Goal: Task Accomplishment & Management: Use online tool/utility

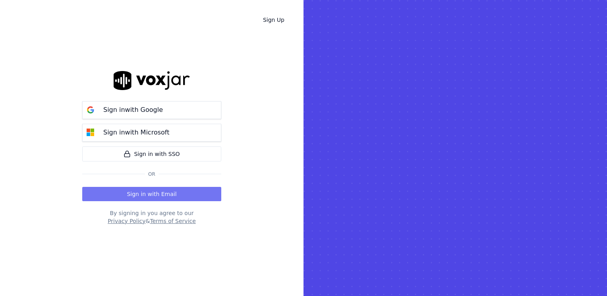
click at [181, 193] on button "Sign in with Email" at bounding box center [151, 194] width 139 height 14
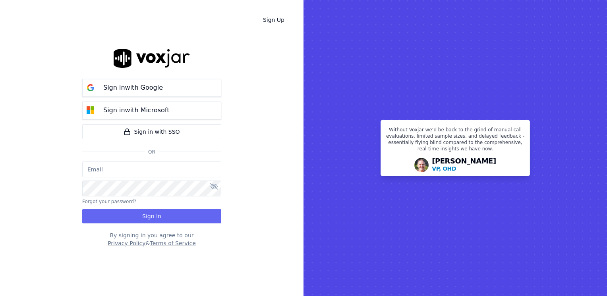
click at [157, 168] on input "email" at bounding box center [151, 170] width 139 height 16
type input "[EMAIL_ADDRESS][DOMAIN_NAME]"
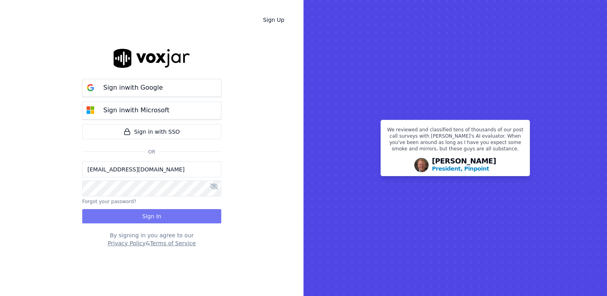
click at [130, 218] on button "Sign In" at bounding box center [151, 216] width 139 height 14
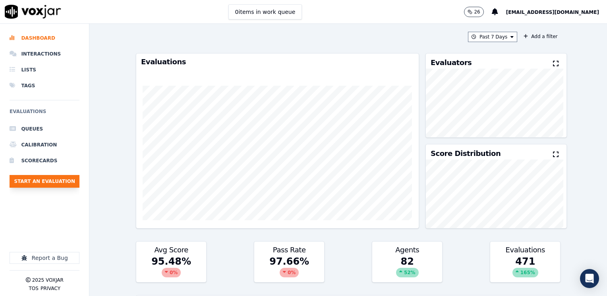
click at [56, 180] on button "Start an Evaluation" at bounding box center [45, 181] width 70 height 13
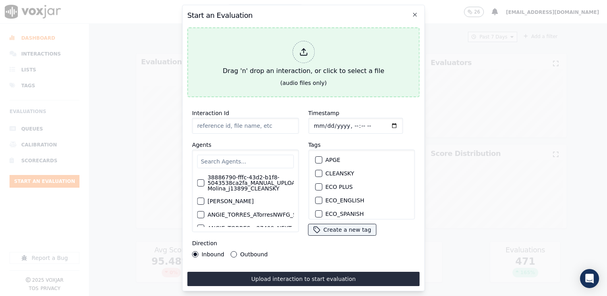
click at [303, 51] on icon at bounding box center [303, 52] width 9 height 9
type input "20250915-163931_2672735236-[PERSON_NAME] all.mp3"
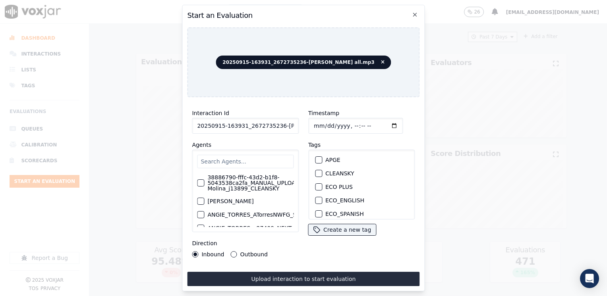
click at [242, 158] on input "text" at bounding box center [245, 161] width 96 height 13
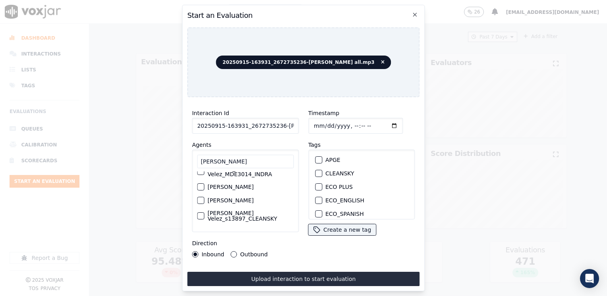
scroll to position [64, 0]
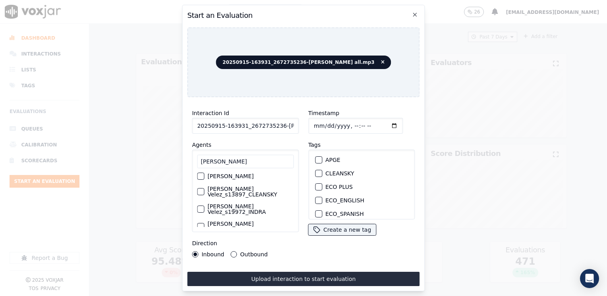
type input "[PERSON_NAME]"
click at [233, 204] on label "[PERSON_NAME] Velez_s19972_INDRA" at bounding box center [250, 209] width 86 height 11
click at [204, 206] on button "[PERSON_NAME] Velez_s19972_INDRA" at bounding box center [200, 209] width 7 height 7
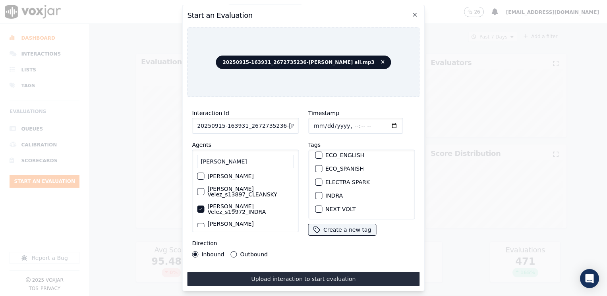
scroll to position [79, 0]
click at [315, 159] on div "button" at bounding box center [318, 162] width 6 height 6
click at [383, 123] on input "Timestamp" at bounding box center [355, 126] width 94 height 16
type input "[DATE]T16:26"
click at [235, 251] on div "Outbound" at bounding box center [249, 254] width 37 height 6
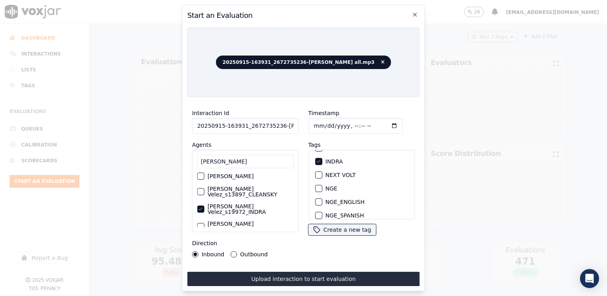
click at [231, 251] on button "Outbound" at bounding box center [234, 254] width 6 height 6
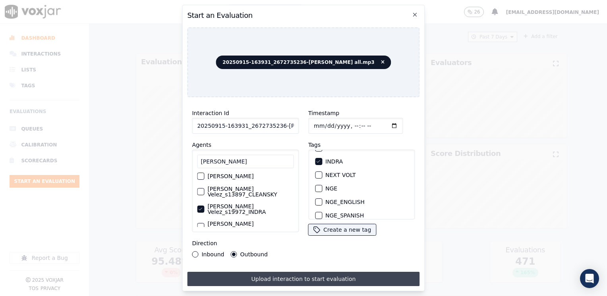
click at [305, 272] on button "Upload interaction to start evaluation" at bounding box center [303, 279] width 232 height 14
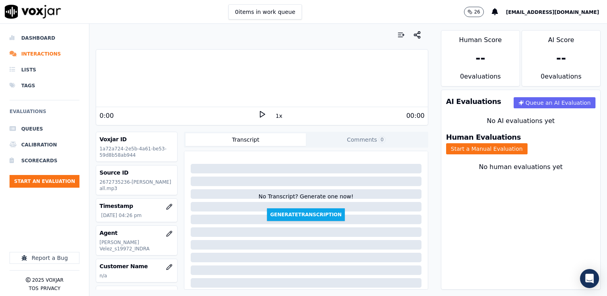
click at [258, 115] on icon at bounding box center [262, 114] width 8 height 8
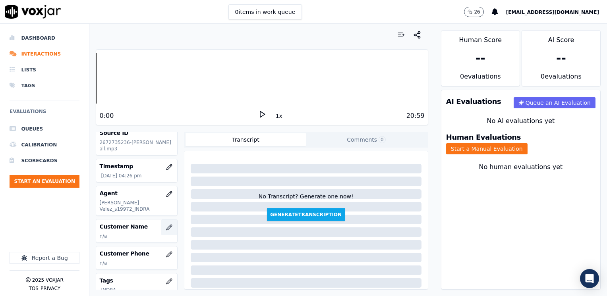
click at [166, 224] on icon "button" at bounding box center [169, 227] width 6 height 6
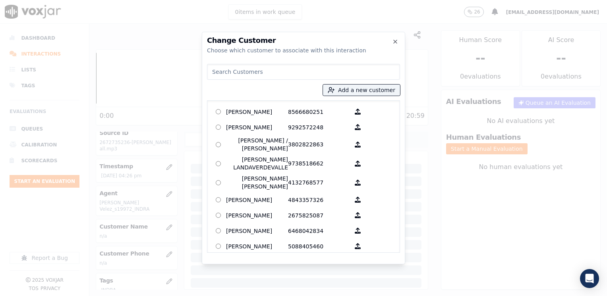
click at [332, 70] on input at bounding box center [303, 72] width 193 height 16
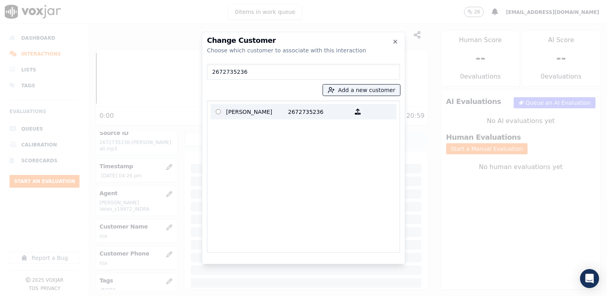
type input "2672735236"
click at [282, 113] on p "[PERSON_NAME]" at bounding box center [257, 112] width 62 height 12
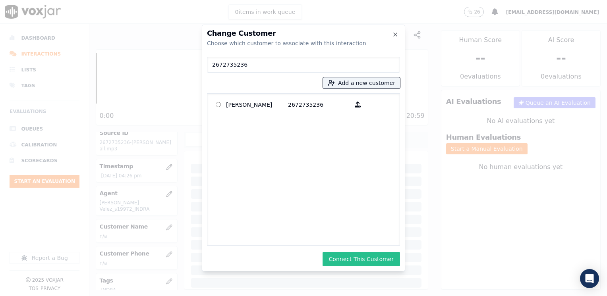
click at [361, 255] on button "Connect This Customer" at bounding box center [360, 259] width 77 height 14
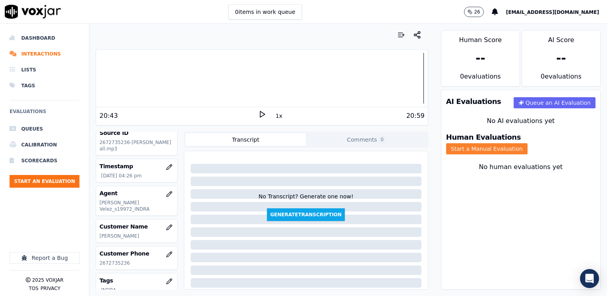
click at [527, 145] on button "Start a Manual Evaluation" at bounding box center [486, 148] width 81 height 11
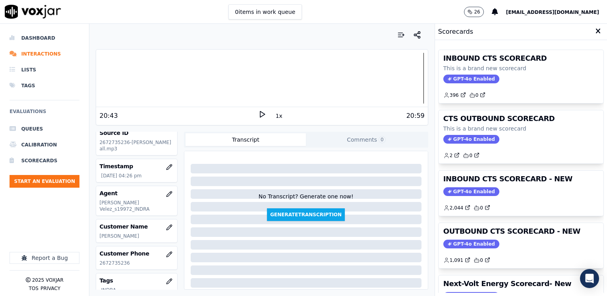
drag, startPoint x: 459, startPoint y: 241, endPoint x: 419, endPoint y: 255, distance: 42.6
click at [459, 241] on span "GPT-4o Enabled" at bounding box center [471, 244] width 56 height 9
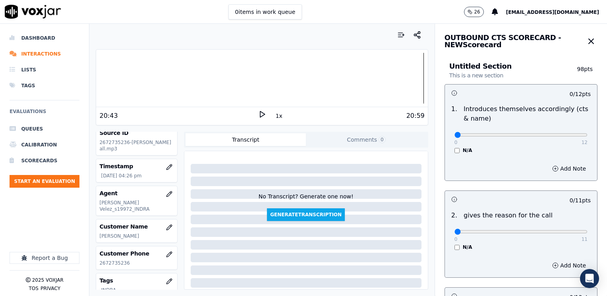
drag, startPoint x: 481, startPoint y: 187, endPoint x: 475, endPoint y: 166, distance: 22.4
drag, startPoint x: 451, startPoint y: 133, endPoint x: 606, endPoint y: 138, distance: 155.7
type input "12"
click at [587, 137] on input "range" at bounding box center [520, 134] width 133 height 3
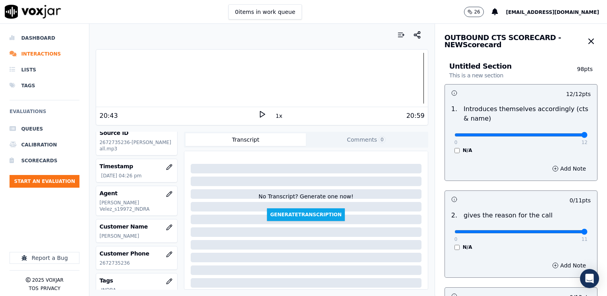
drag, startPoint x: 472, startPoint y: 233, endPoint x: 606, endPoint y: 219, distance: 134.9
type input "11"
click at [587, 230] on input "range" at bounding box center [520, 231] width 133 height 3
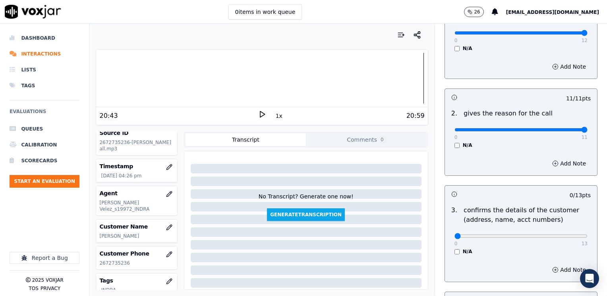
scroll to position [159, 0]
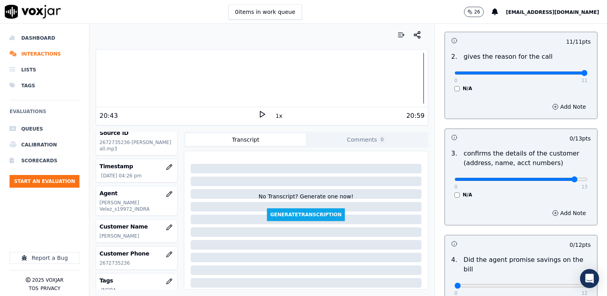
type input "12"
click at [553, 178] on input "range" at bounding box center [520, 179] width 133 height 3
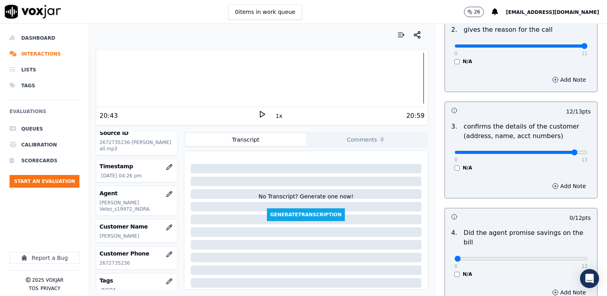
scroll to position [238, 0]
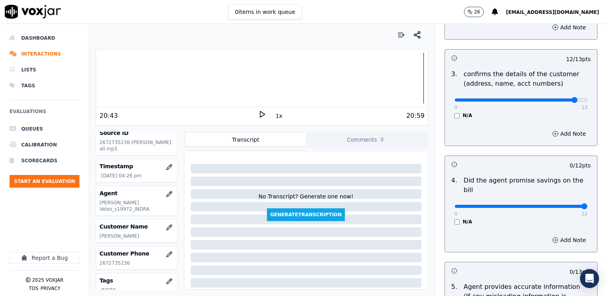
drag, startPoint x: 448, startPoint y: 198, endPoint x: 603, endPoint y: 196, distance: 154.4
type input "12"
click at [587, 205] on input "range" at bounding box center [520, 206] width 133 height 3
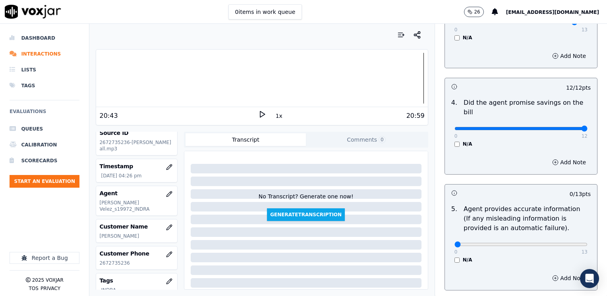
scroll to position [318, 0]
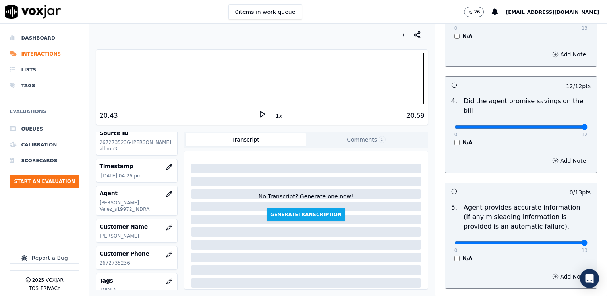
drag, startPoint x: 450, startPoint y: 231, endPoint x: 608, endPoint y: 231, distance: 158.0
type input "13"
click at [587, 241] on input "range" at bounding box center [520, 242] width 133 height 3
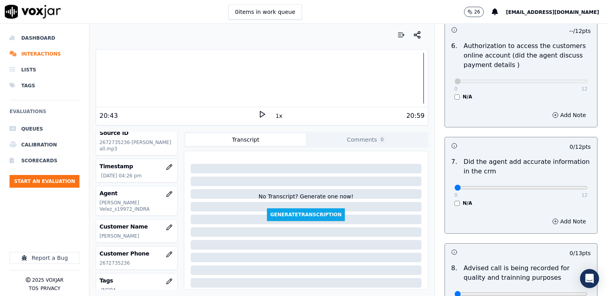
scroll to position [596, 0]
drag, startPoint x: 449, startPoint y: 177, endPoint x: 608, endPoint y: 177, distance: 158.8
type input "12"
click at [587, 186] on input "range" at bounding box center [520, 187] width 133 height 3
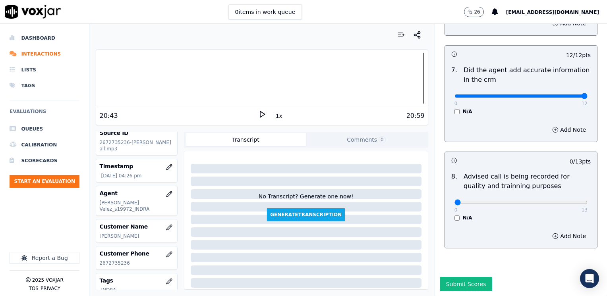
scroll to position [694, 0]
click at [544, 201] on input "range" at bounding box center [520, 202] width 133 height 3
click at [538, 197] on div "0 13" at bounding box center [520, 202] width 133 height 10
click at [542, 197] on div "0 13" at bounding box center [520, 202] width 133 height 10
type input "10"
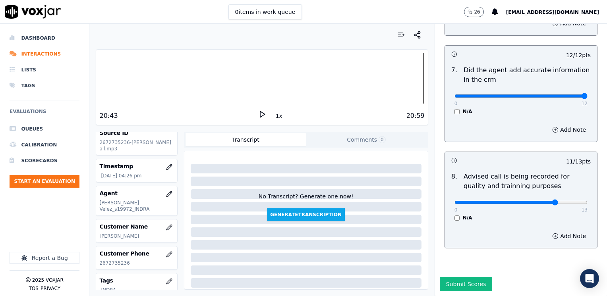
click at [541, 201] on input "range" at bounding box center [520, 202] width 133 height 3
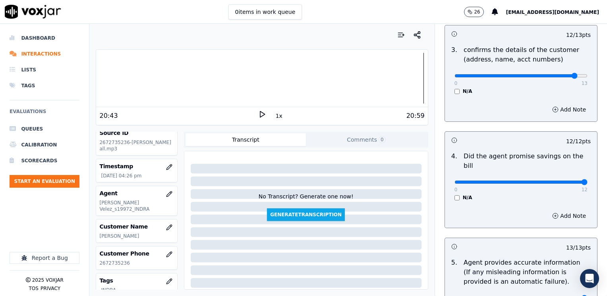
scroll to position [257, 0]
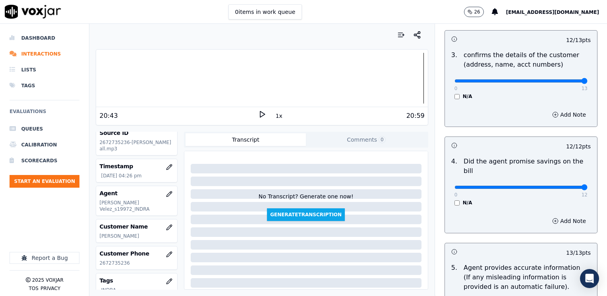
drag, startPoint x: 559, startPoint y: 80, endPoint x: 588, endPoint y: 79, distance: 29.4
type input "13"
click at [587, 79] on input "range" at bounding box center [520, 80] width 133 height 3
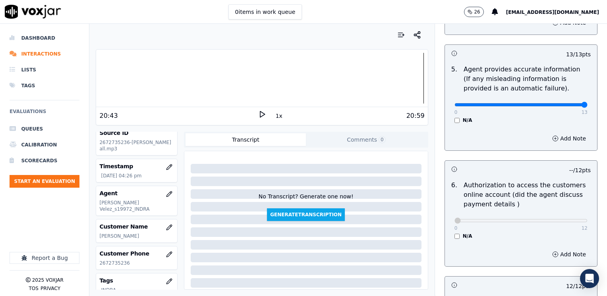
scroll to position [694, 0]
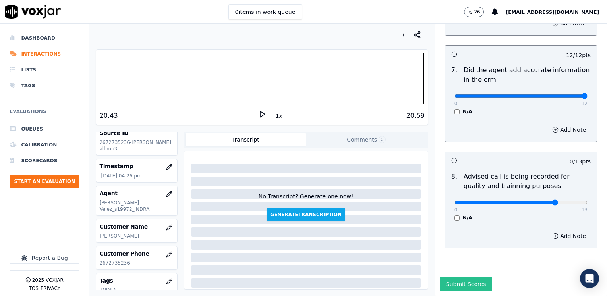
click at [457, 277] on button "Submit Scores" at bounding box center [465, 284] width 53 height 14
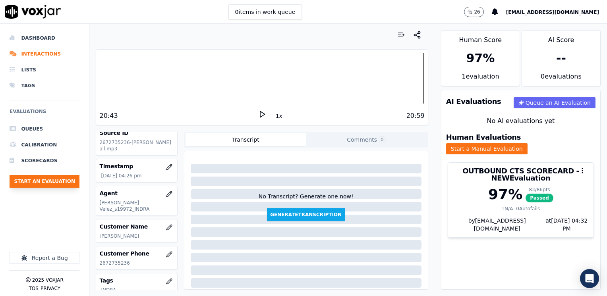
click at [45, 178] on button "Start an Evaluation" at bounding box center [45, 181] width 70 height 13
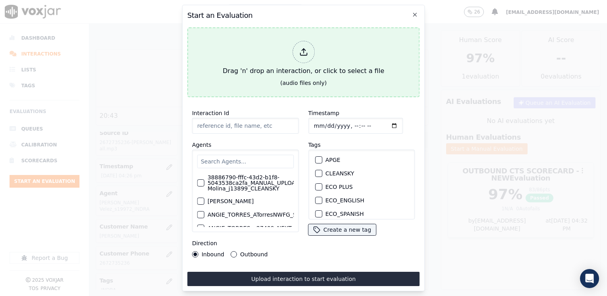
click at [297, 46] on div at bounding box center [303, 52] width 22 height 22
type input "20250915-121504_7087687699-[PERSON_NAME] all.mp3"
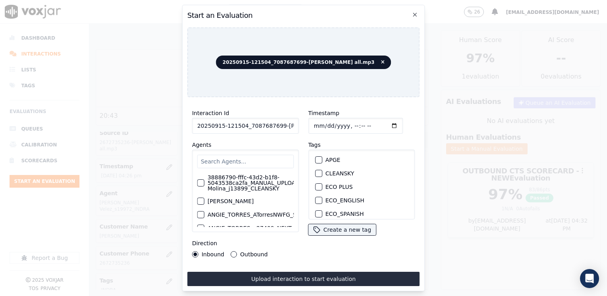
click at [258, 161] on input "text" at bounding box center [245, 161] width 96 height 13
type input "[PERSON_NAME]"
click at [255, 176] on label "[PERSON_NAME] Guitierrez_Fuse3198_NGE" at bounding box center [250, 180] width 86 height 11
click at [204, 177] on button "[PERSON_NAME] Guitierrez_Fuse3198_NGE" at bounding box center [200, 180] width 7 height 7
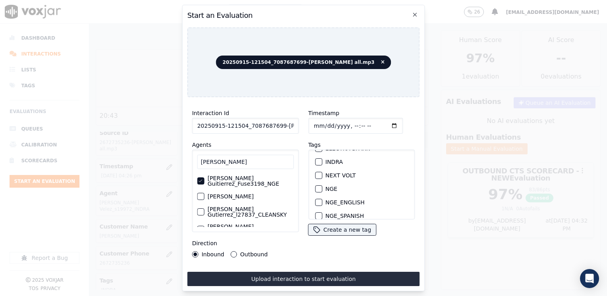
scroll to position [79, 0]
click at [316, 172] on div "button" at bounding box center [318, 175] width 6 height 6
click at [381, 121] on input "Timestamp" at bounding box center [355, 126] width 94 height 16
type input "[DATE]T16:32"
drag, startPoint x: 231, startPoint y: 253, endPoint x: 257, endPoint y: 266, distance: 29.3
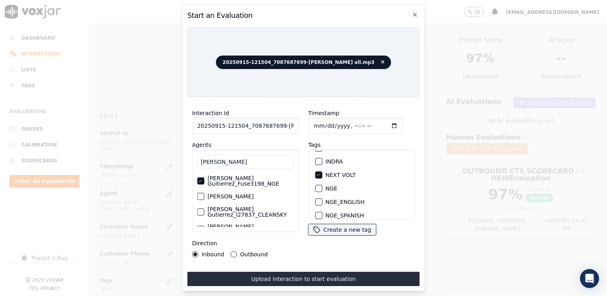
click at [231, 253] on button "Outbound" at bounding box center [234, 254] width 6 height 6
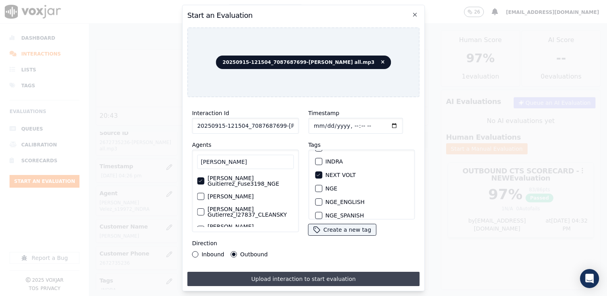
click at [313, 279] on button "Upload interaction to start evaluation" at bounding box center [303, 279] width 232 height 14
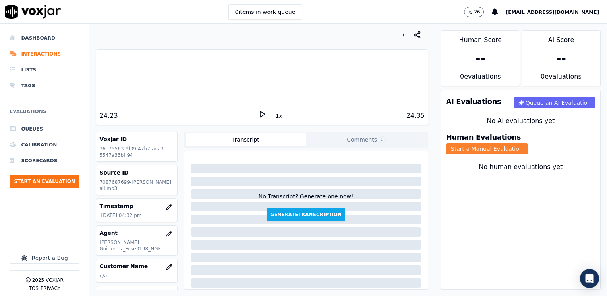
click at [524, 145] on button "Start a Manual Evaluation" at bounding box center [486, 148] width 81 height 11
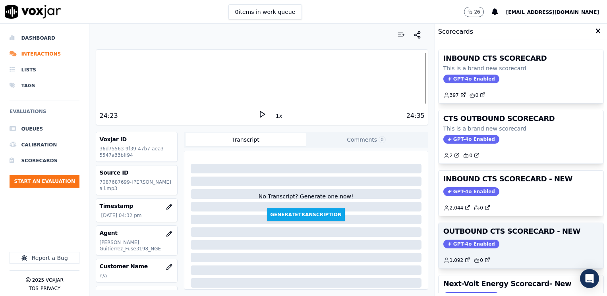
click at [471, 243] on span "GPT-4o Enabled" at bounding box center [471, 244] width 56 height 9
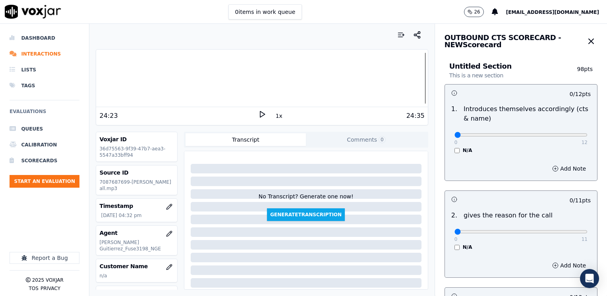
click at [503, 131] on div "0 12" at bounding box center [520, 135] width 133 height 10
drag, startPoint x: 503, startPoint y: 135, endPoint x: 515, endPoint y: 142, distance: 13.9
type input "6"
click at [504, 135] on input "range" at bounding box center [520, 134] width 133 height 3
click at [557, 171] on button "Add Note" at bounding box center [568, 168] width 43 height 11
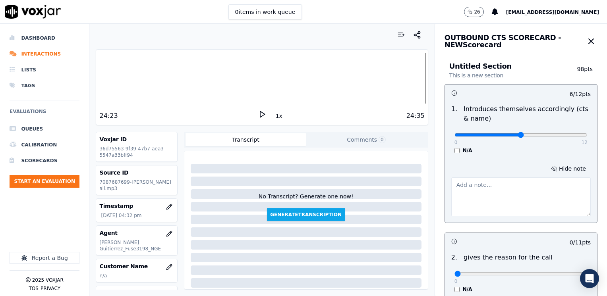
click at [482, 191] on textarea at bounding box center [520, 196] width 139 height 39
type textarea "d"
drag, startPoint x: 531, startPoint y: 197, endPoint x: 402, endPoint y: 179, distance: 129.8
click at [402, 179] on div "Your browser does not support the audio element. 24:23 1x 24:35 Voxjar ID 36d75…" at bounding box center [347, 160] width 517 height 272
type textarea "Does not introduce himself nor brands CTS at the beginning of the call"
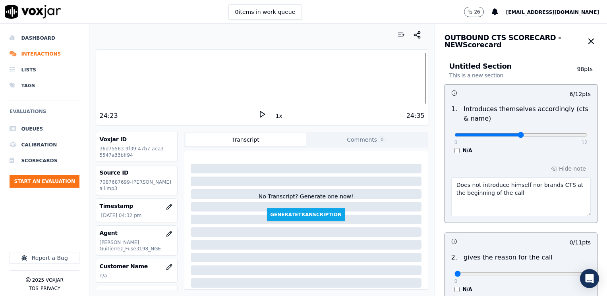
click at [519, 203] on textarea "Does not introduce himself nor brands CTS at the beginning of the call" at bounding box center [520, 196] width 139 height 39
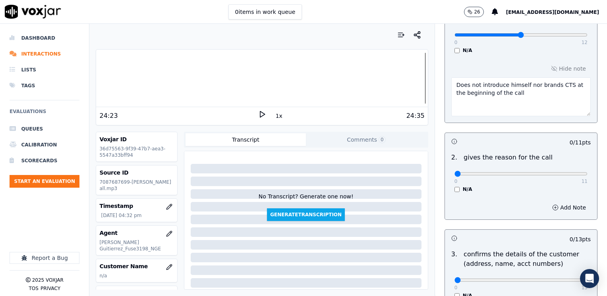
scroll to position [199, 0]
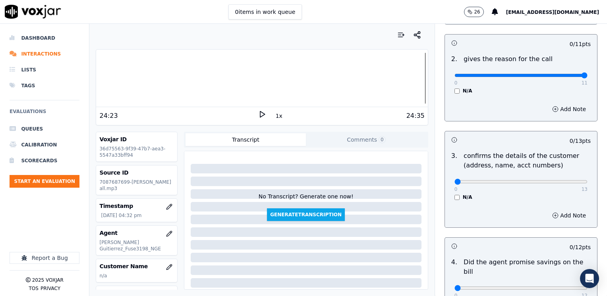
drag, startPoint x: 519, startPoint y: 74, endPoint x: 608, endPoint y: 74, distance: 88.5
type input "11"
click at [587, 74] on input "range" at bounding box center [520, 75] width 133 height 3
type input "12"
click at [553, 181] on input "range" at bounding box center [520, 181] width 133 height 3
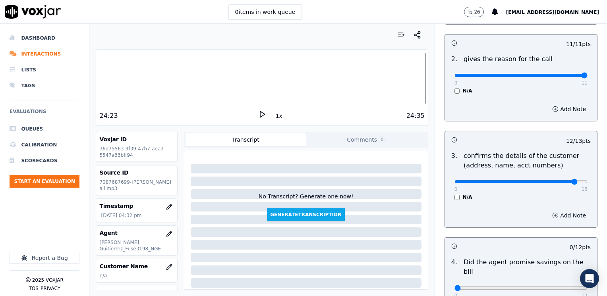
click at [557, 210] on button "Add Note" at bounding box center [568, 215] width 43 height 11
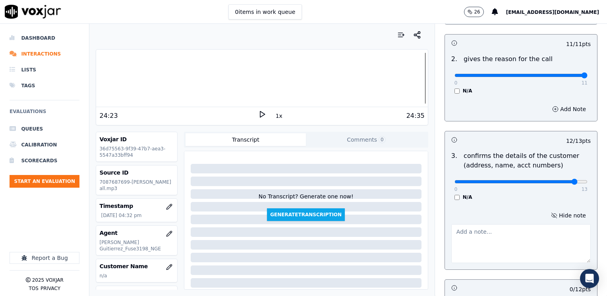
click at [521, 237] on textarea at bounding box center [520, 243] width 139 height 39
drag, startPoint x: 492, startPoint y: 254, endPoint x: 443, endPoint y: 232, distance: 54.4
click at [451, 232] on textarea "Make sure to confirm full service address and the name as it appears on the bil…" at bounding box center [520, 243] width 139 height 39
type textarea "Make sure to confirm full service address and the name as it appears on the bil…"
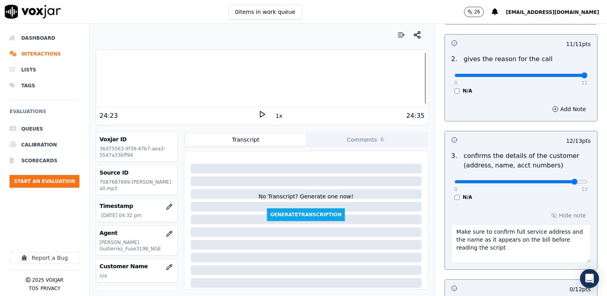
click at [484, 237] on textarea "Make sure to confirm full service address and the name as it appears on the bil…" at bounding box center [520, 243] width 139 height 39
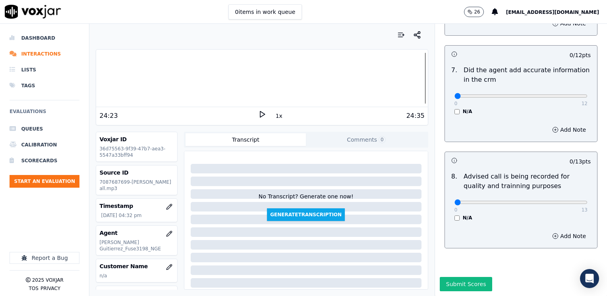
scroll to position [778, 0]
drag, startPoint x: 450, startPoint y: 186, endPoint x: 608, endPoint y: 164, distance: 159.2
click at [587, 201] on input "range" at bounding box center [520, 202] width 133 height 3
type input "10"
click at [538, 201] on input "range" at bounding box center [520, 202] width 133 height 3
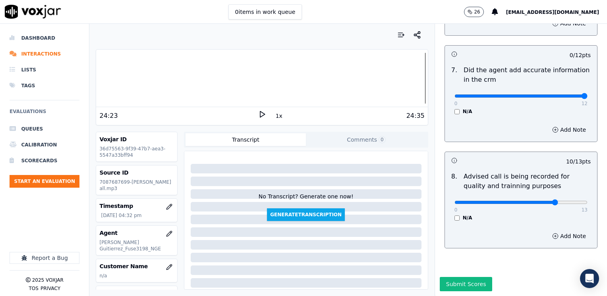
drag, startPoint x: 449, startPoint y: 79, endPoint x: 608, endPoint y: 85, distance: 158.5
type input "12"
click at [587, 94] on input "range" at bounding box center [520, 95] width 133 height 3
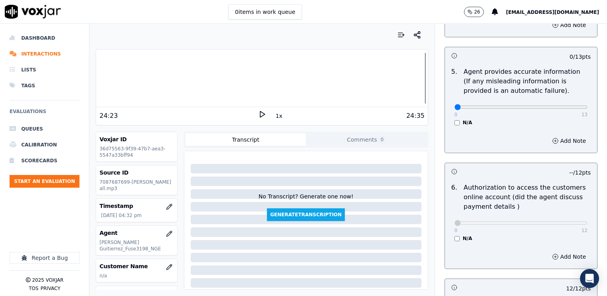
scroll to position [540, 0]
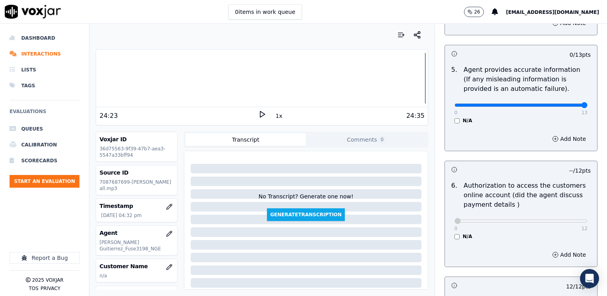
drag, startPoint x: 448, startPoint y: 96, endPoint x: 608, endPoint y: 105, distance: 159.9
type input "13"
click at [587, 105] on input "range" at bounding box center [520, 105] width 133 height 3
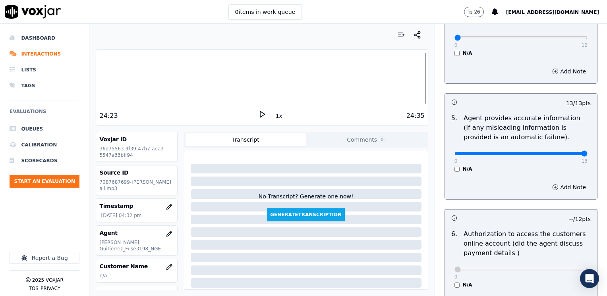
scroll to position [381, 0]
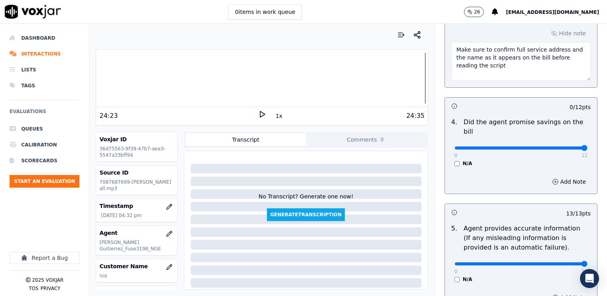
drag, startPoint x: 451, startPoint y: 138, endPoint x: 608, endPoint y: 138, distance: 156.8
type input "12"
click at [587, 146] on input "range" at bounding box center [520, 147] width 133 height 3
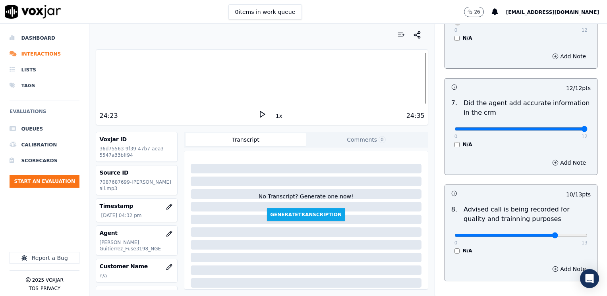
scroll to position [778, 0]
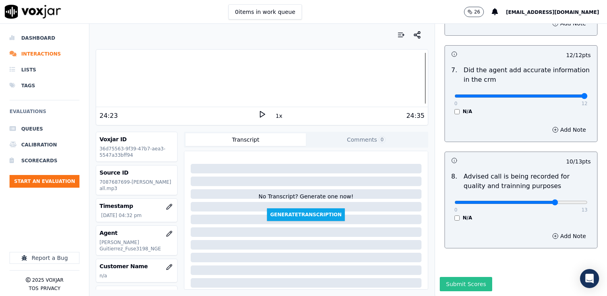
click at [456, 277] on button "Submit Scores" at bounding box center [465, 284] width 53 height 14
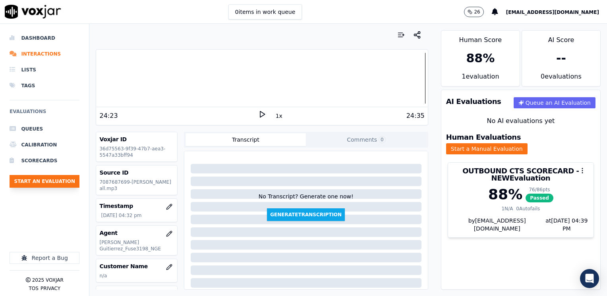
click at [59, 181] on button "Start an Evaluation" at bounding box center [45, 181] width 70 height 13
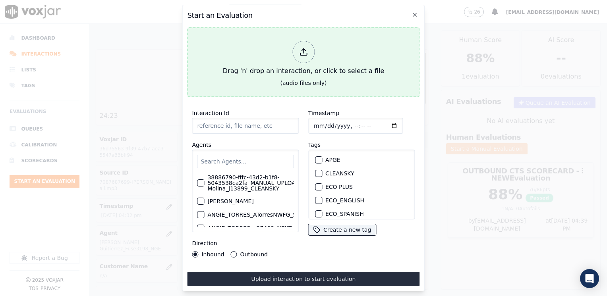
click at [301, 51] on icon at bounding box center [303, 52] width 9 height 9
type input "20250915-143756_9297596065-[PERSON_NAME] all.mp3"
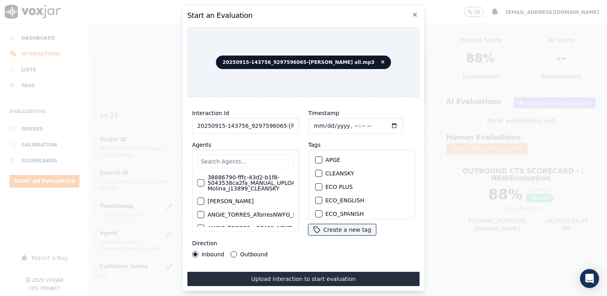
click at [238, 155] on input "text" at bounding box center [245, 161] width 96 height 13
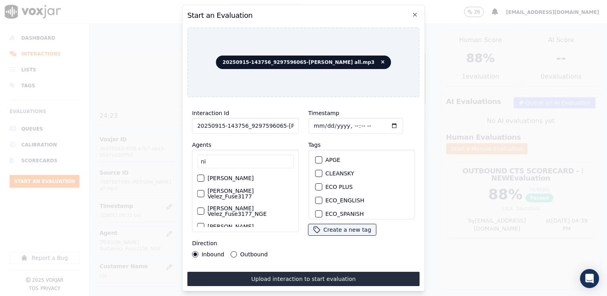
type input "n"
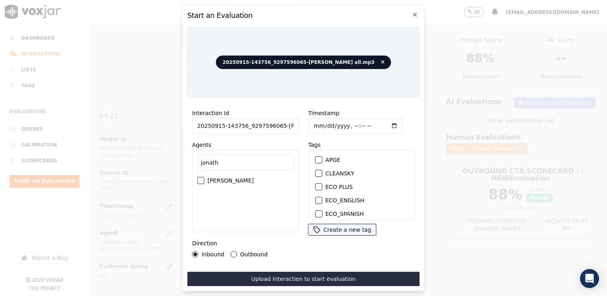
type input "jonath"
click at [239, 183] on label "[PERSON_NAME]" at bounding box center [230, 181] width 46 height 6
click at [204, 183] on button "[PERSON_NAME]" at bounding box center [200, 180] width 7 height 7
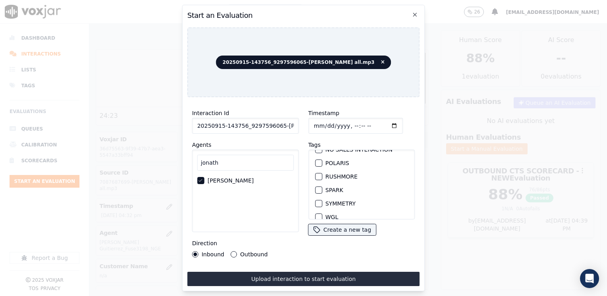
click at [316, 187] on div "button" at bounding box center [318, 190] width 6 height 6
click at [381, 121] on input "Timestamp" at bounding box center [355, 126] width 94 height 16
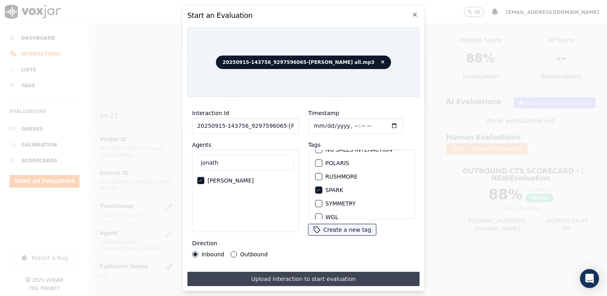
type input "[DATE]T16:41"
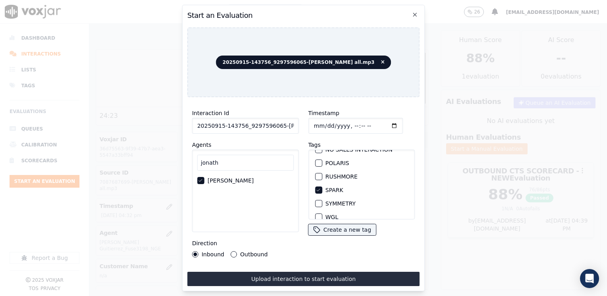
click at [303, 278] on button "Upload interaction to start evaluation" at bounding box center [303, 279] width 232 height 14
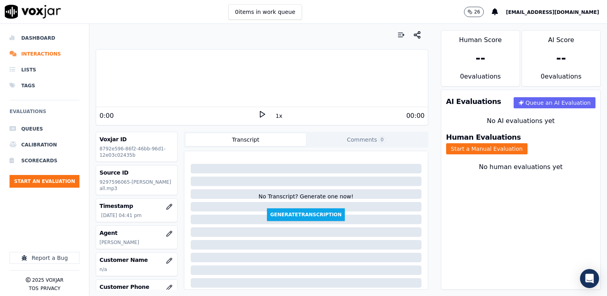
click at [258, 114] on icon at bounding box center [262, 114] width 8 height 8
click at [262, 114] on rect at bounding box center [262, 114] width 1 height 5
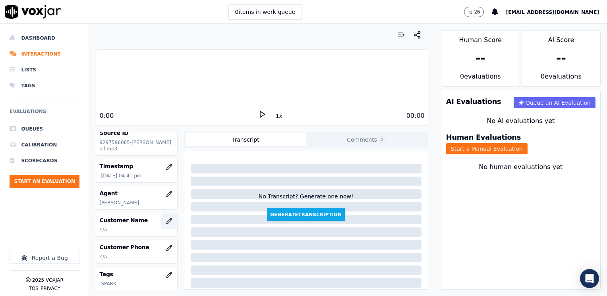
click at [161, 224] on button "button" at bounding box center [169, 221] width 16 height 16
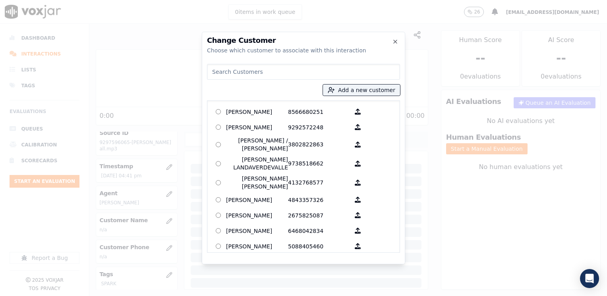
click at [302, 71] on input at bounding box center [303, 72] width 193 height 16
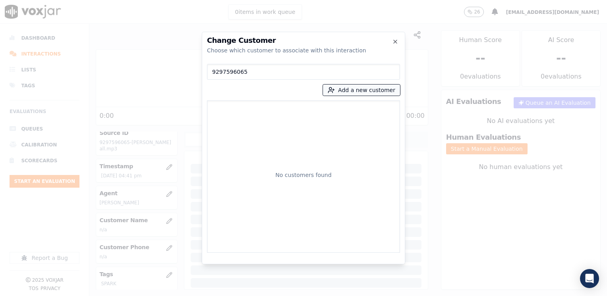
type input "9297596065"
click at [371, 91] on button "Add a new customer" at bounding box center [361, 90] width 77 height 11
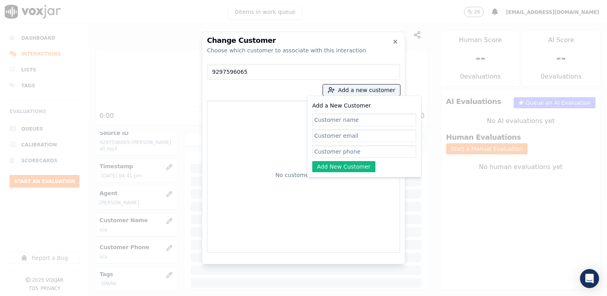
click at [335, 148] on input "Add a New Customer" at bounding box center [364, 151] width 104 height 13
paste input "9297596065"
type input "9297596065"
click at [347, 120] on input "Add a New Customer" at bounding box center [364, 120] width 104 height 13
paste input "[PERSON_NAME]"
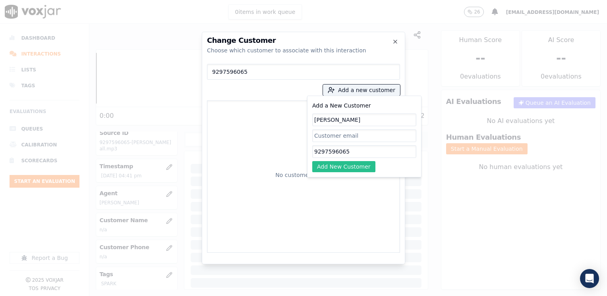
type input "[PERSON_NAME]"
click at [354, 166] on button "Add New Customer" at bounding box center [343, 166] width 63 height 11
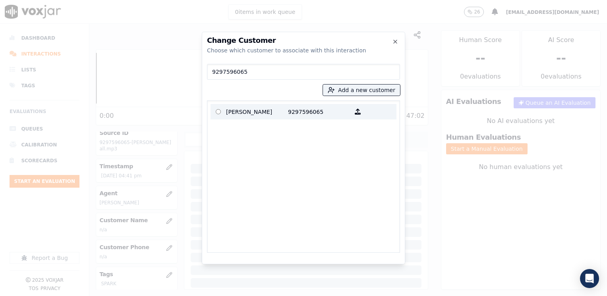
click at [277, 114] on p "[PERSON_NAME]" at bounding box center [257, 112] width 62 height 12
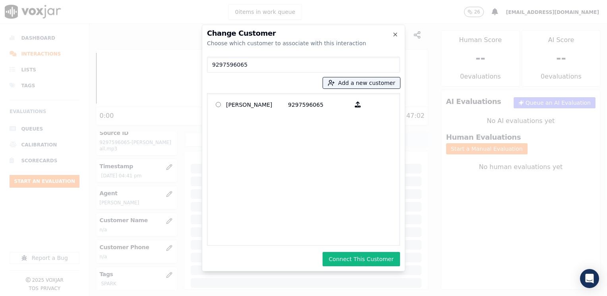
click at [364, 260] on button "Connect This Customer" at bounding box center [360, 259] width 77 height 14
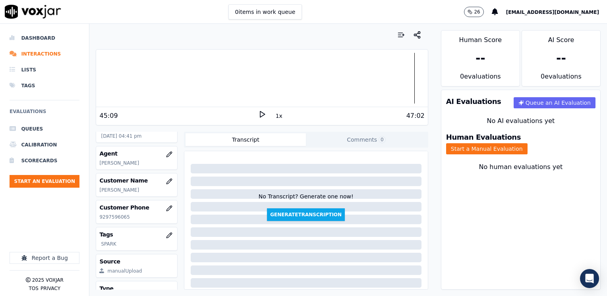
scroll to position [117, 0]
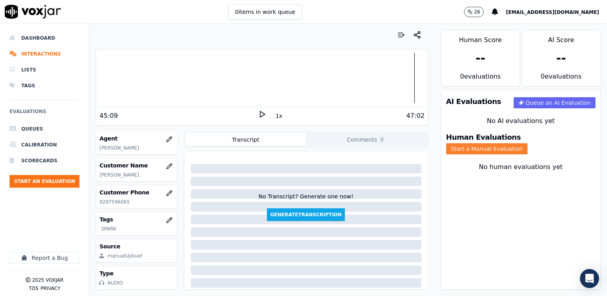
click at [527, 143] on button "Start a Manual Evaluation" at bounding box center [486, 148] width 81 height 11
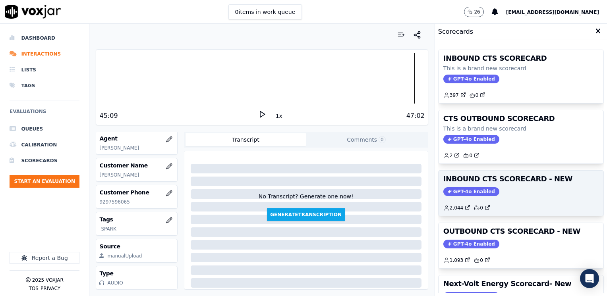
click at [461, 187] on span "GPT-4o Enabled" at bounding box center [471, 191] width 56 height 9
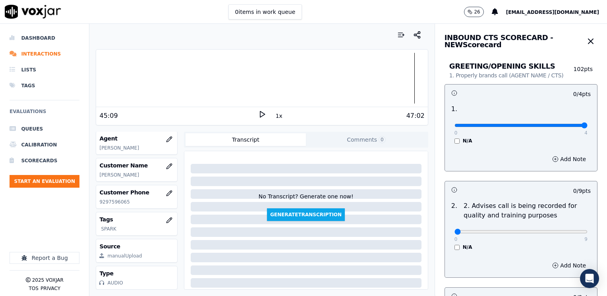
drag, startPoint x: 449, startPoint y: 122, endPoint x: 608, endPoint y: 125, distance: 158.4
type input "4"
click at [587, 125] on input "range" at bounding box center [520, 125] width 133 height 3
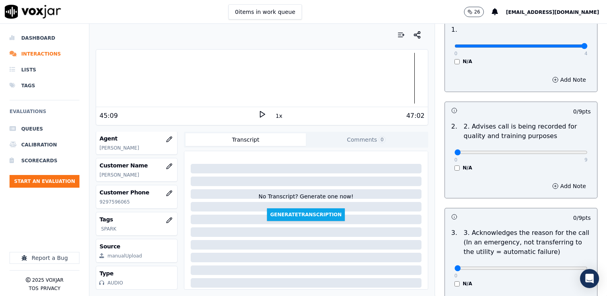
scroll to position [199, 0]
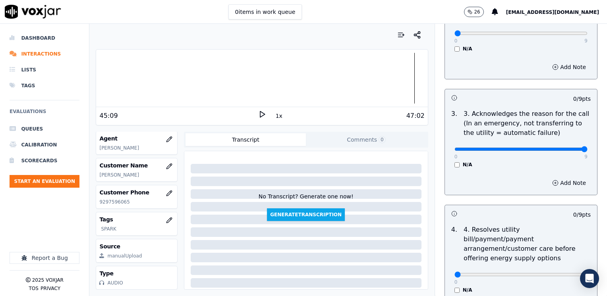
drag, startPoint x: 449, startPoint y: 150, endPoint x: 608, endPoint y: 150, distance: 158.4
type input "9"
click at [587, 150] on input "range" at bounding box center [520, 149] width 133 height 3
click at [555, 183] on button "Add Note" at bounding box center [568, 182] width 43 height 11
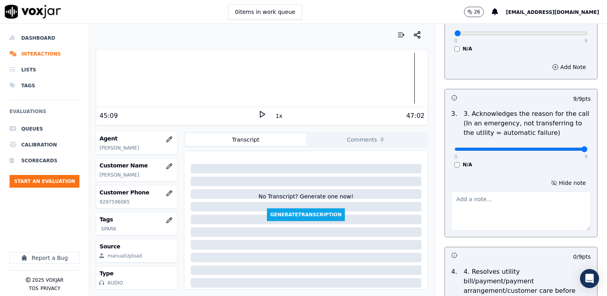
click at [506, 215] on textarea at bounding box center [520, 211] width 139 height 39
type textarea "[PERSON_NAME] wants to update his email address because he has not been receivi…"
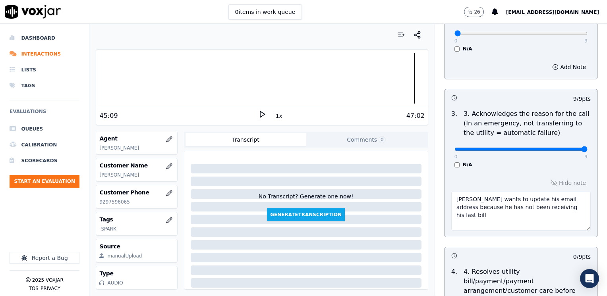
click at [246, 149] on div "Transcript Comments 0 No Transcript? Generate one now! Generate Transcription A…" at bounding box center [306, 211] width 244 height 158
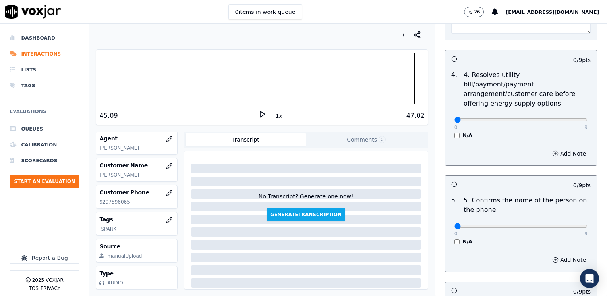
scroll to position [437, 0]
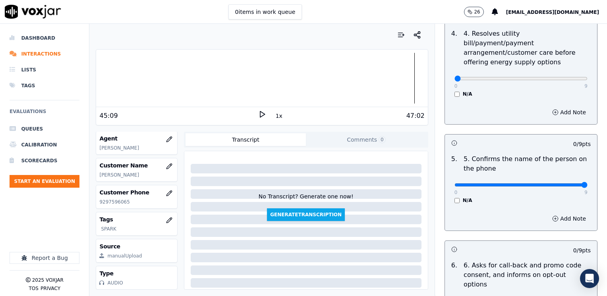
drag, startPoint x: 449, startPoint y: 174, endPoint x: 608, endPoint y: 175, distance: 158.4
type input "9"
click at [587, 183] on input "range" at bounding box center [520, 184] width 133 height 3
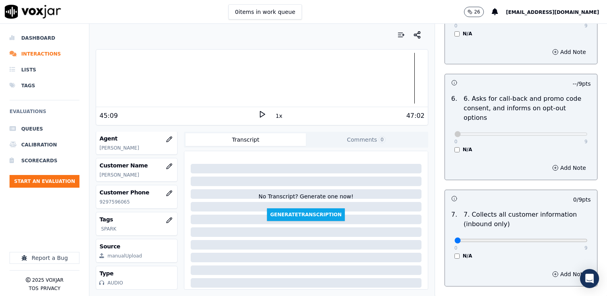
scroll to position [635, 0]
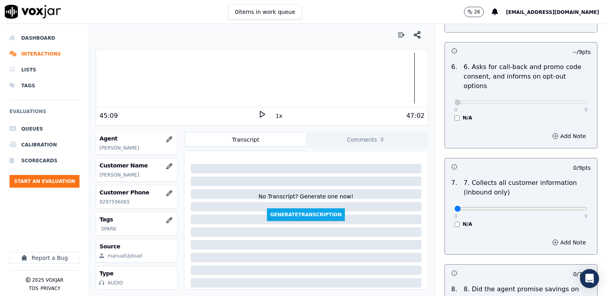
click at [500, 231] on div "Add Note" at bounding box center [521, 243] width 152 height 24
type input "8"
click at [559, 207] on input "range" at bounding box center [520, 208] width 133 height 3
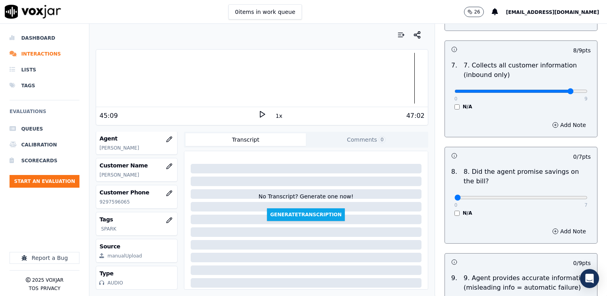
scroll to position [754, 0]
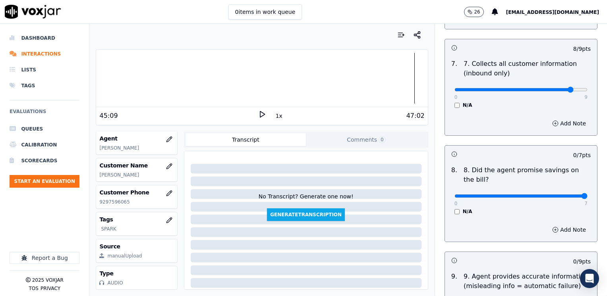
drag, startPoint x: 449, startPoint y: 176, endPoint x: 608, endPoint y: 176, distance: 158.8
type input "7"
click at [587, 195] on input "range" at bounding box center [520, 196] width 133 height 3
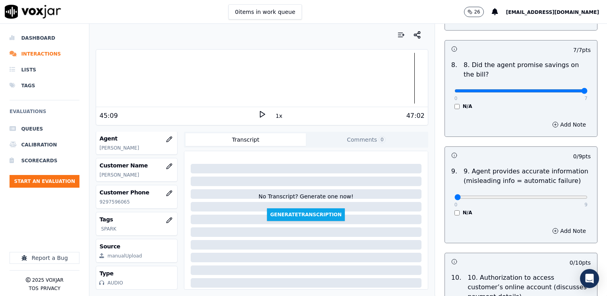
scroll to position [873, 0]
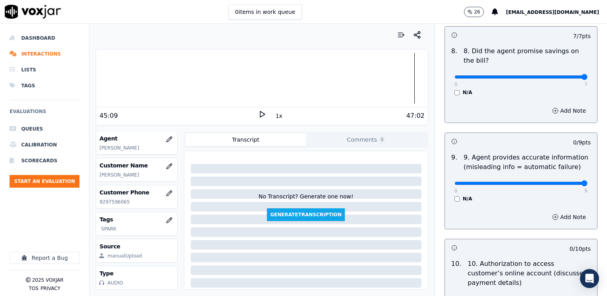
drag, startPoint x: 448, startPoint y: 162, endPoint x: 608, endPoint y: 171, distance: 159.8
type input "9"
click at [587, 182] on input "range" at bounding box center [520, 183] width 133 height 3
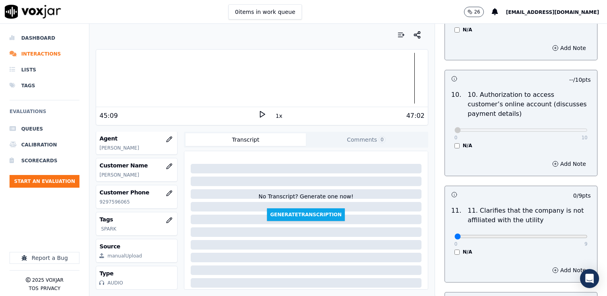
scroll to position [1112, 0]
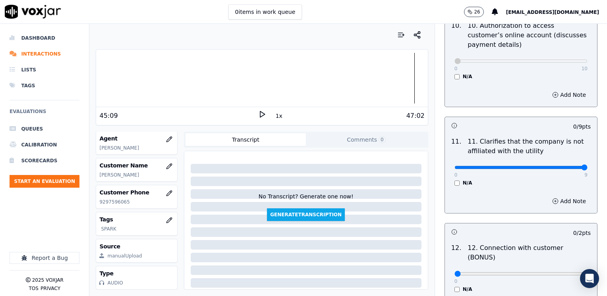
drag, startPoint x: 449, startPoint y: 145, endPoint x: 608, endPoint y: 156, distance: 159.2
type input "9"
click at [587, 166] on input "range" at bounding box center [520, 167] width 133 height 3
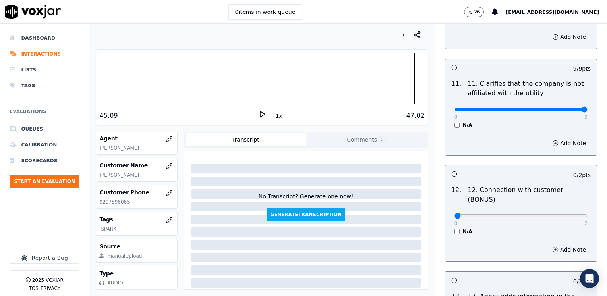
scroll to position [1231, 0]
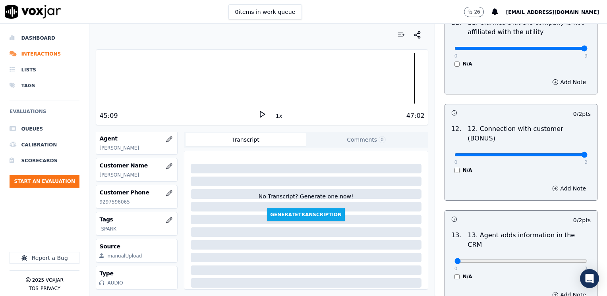
drag, startPoint x: 451, startPoint y: 126, endPoint x: 608, endPoint y: 131, distance: 156.9
type input "2"
click at [587, 153] on input "range" at bounding box center [520, 154] width 133 height 3
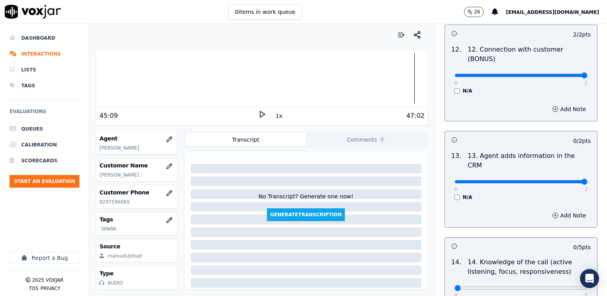
drag, startPoint x: 448, startPoint y: 143, endPoint x: 606, endPoint y: 144, distance: 158.4
type input "2"
click at [587, 180] on input "range" at bounding box center [520, 181] width 133 height 3
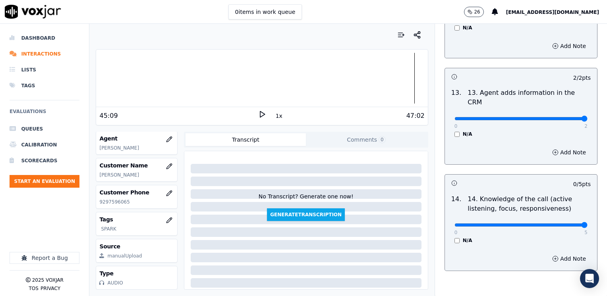
drag, startPoint x: 448, startPoint y: 185, endPoint x: 608, endPoint y: 187, distance: 159.6
type input "5"
click at [587, 224] on input "range" at bounding box center [520, 225] width 133 height 3
drag, startPoint x: 487, startPoint y: 217, endPoint x: 504, endPoint y: 201, distance: 23.3
click at [487, 247] on div "Add Note" at bounding box center [521, 259] width 152 height 24
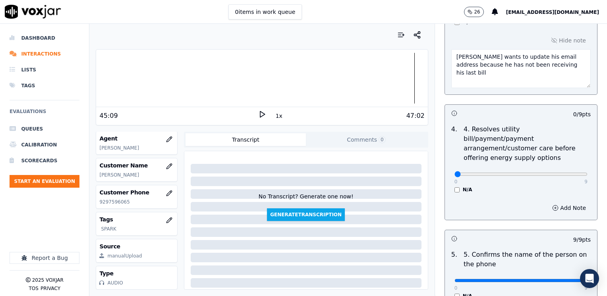
scroll to position [182, 0]
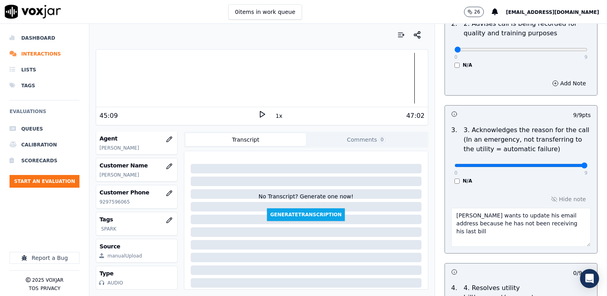
drag, startPoint x: 545, startPoint y: 226, endPoint x: 436, endPoint y: 214, distance: 109.4
click at [445, 214] on div "Hide note [PERSON_NAME] wants to update his email address because he has not be…" at bounding box center [521, 220] width 152 height 66
click at [514, 231] on textarea "[PERSON_NAME] wants to update his email address because he has not been receivi…" at bounding box center [520, 227] width 139 height 39
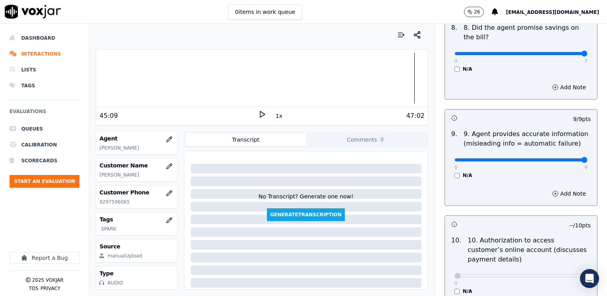
scroll to position [937, 0]
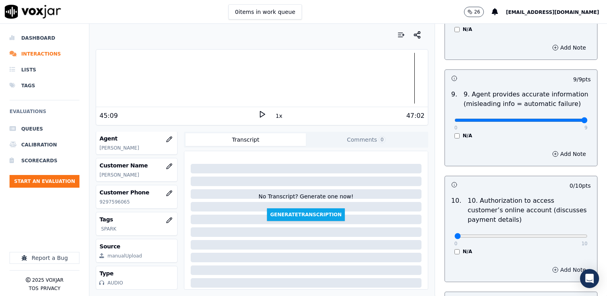
click at [556, 264] on button "Add Note" at bounding box center [568, 269] width 43 height 11
click at [519, 279] on textarea at bounding box center [520, 298] width 139 height 39
type textarea "D"
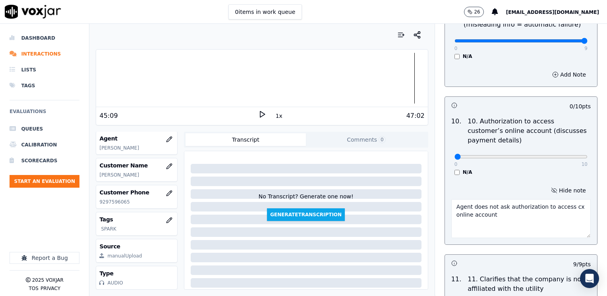
drag, startPoint x: 494, startPoint y: 199, endPoint x: 434, endPoint y: 184, distance: 61.4
type textarea "Agent does not ask authorization to access cx online account"
click at [503, 204] on textarea "Agent does not ask authorization to access cx online account" at bounding box center [520, 218] width 139 height 39
type input "5"
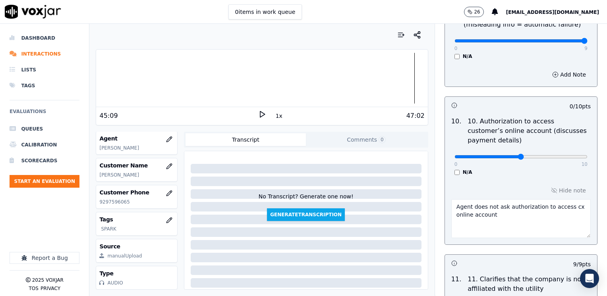
click at [510, 155] on input "range" at bounding box center [520, 156] width 133 height 3
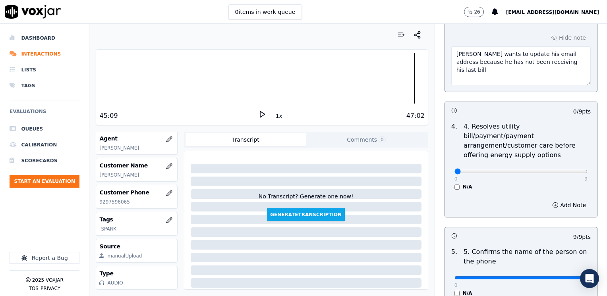
scroll to position [343, 0]
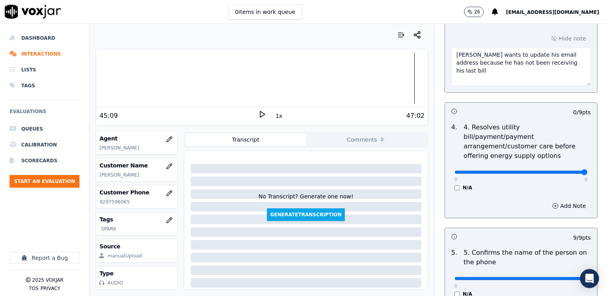
drag, startPoint x: 449, startPoint y: 161, endPoint x: 608, endPoint y: 163, distance: 158.4
type input "9"
click at [587, 171] on input "range" at bounding box center [520, 172] width 133 height 3
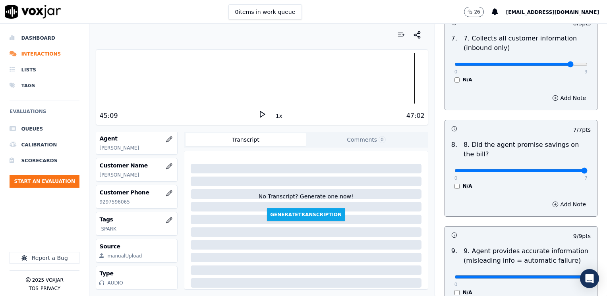
scroll to position [740, 0]
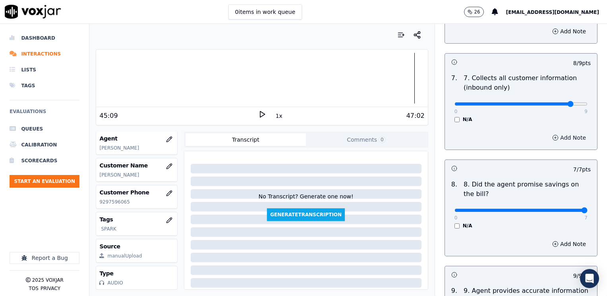
click at [557, 132] on button "Add Note" at bounding box center [568, 137] width 43 height 11
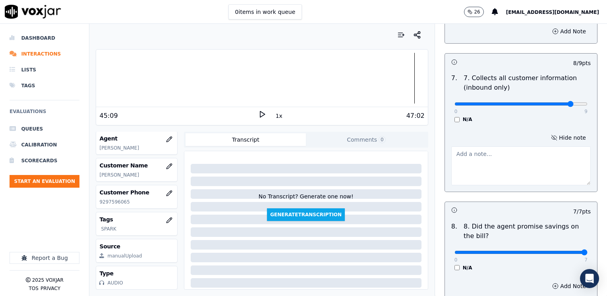
click at [510, 157] on textarea at bounding box center [520, 165] width 139 height 39
drag, startPoint x: 432, startPoint y: 139, endPoint x: 416, endPoint y: 131, distance: 17.9
click at [416, 131] on div "Your browser does not support the audio element. 45:09 1x 47:02 Voxjar ID 8792e…" at bounding box center [347, 160] width 517 height 272
type textarea "Make sure to confirm full service address and the name as it appears on the bil…"
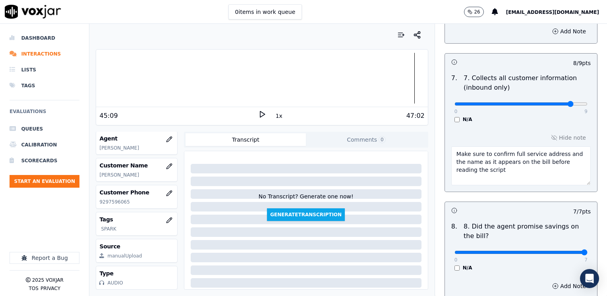
click at [529, 159] on textarea "Make sure to confirm full service address and the name as it appears on the bil…" at bounding box center [520, 165] width 139 height 39
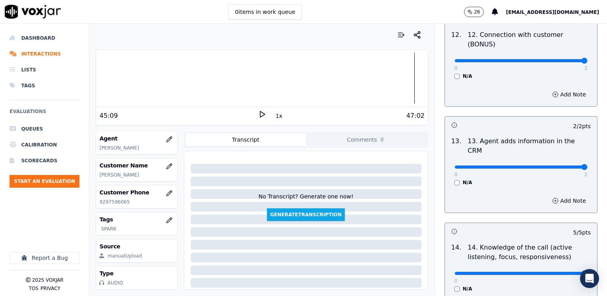
scroll to position [1457, 0]
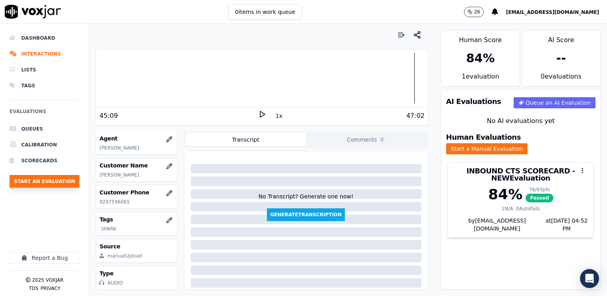
click at [43, 183] on button "Start an Evaluation" at bounding box center [45, 181] width 70 height 13
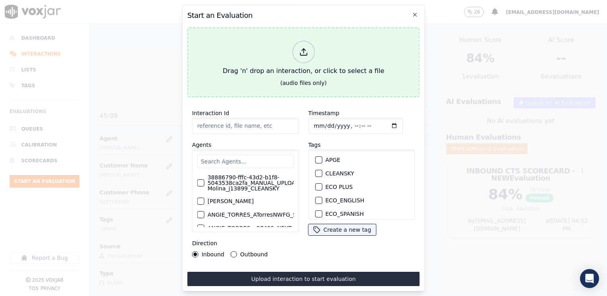
click at [303, 52] on icon at bounding box center [303, 52] width 9 height 9
type input "20250915-153346_4012613347-[PERSON_NAME] all.mp3"
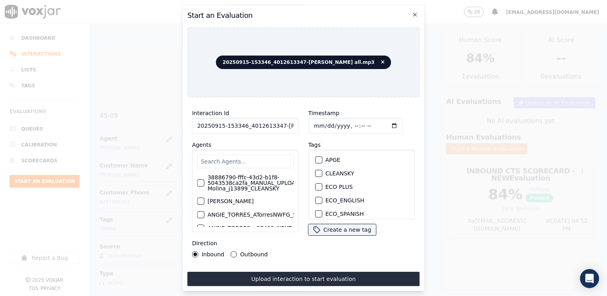
click at [251, 160] on input "text" at bounding box center [245, 161] width 96 height 13
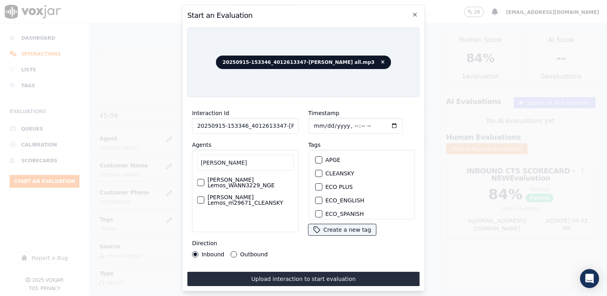
type input "[PERSON_NAME]"
click at [257, 199] on label "[PERSON_NAME] Lemos_m29671_CLEANSKY" at bounding box center [250, 200] width 86 height 11
click at [204, 199] on button "[PERSON_NAME] Lemos_m29671_CLEANSKY" at bounding box center [200, 200] width 7 height 7
click at [202, 180] on div "button" at bounding box center [200, 183] width 6 height 6
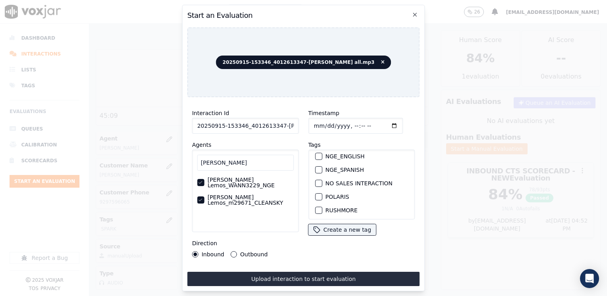
scroll to position [159, 0]
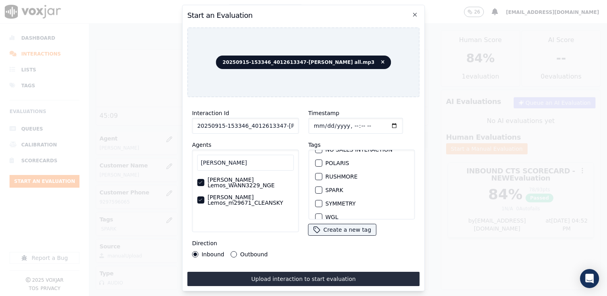
click at [315, 187] on div "button" at bounding box center [318, 190] width 6 height 6
click at [383, 121] on input "Timestamp" at bounding box center [355, 126] width 94 height 16
type input "[DATE]T16:53"
click at [200, 198] on icon "button" at bounding box center [200, 200] width 5 height 5
click at [299, 260] on div "Interaction Id 20250915-153346_4012613347-[PERSON_NAME] all.mp3 Agents [PERSON_…" at bounding box center [303, 195] width 232 height 183
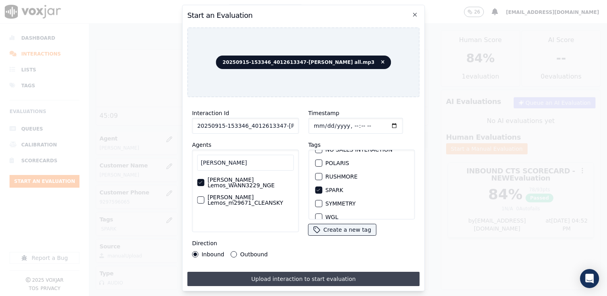
click at [313, 277] on button "Upload interaction to start evaluation" at bounding box center [303, 279] width 232 height 14
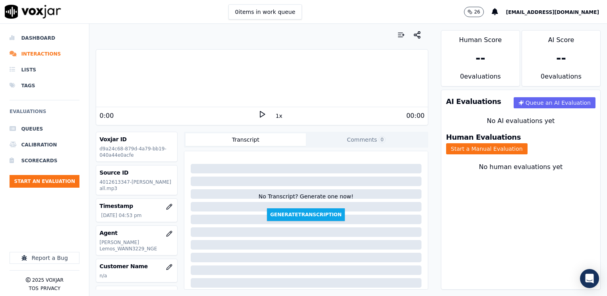
scroll to position [40, 0]
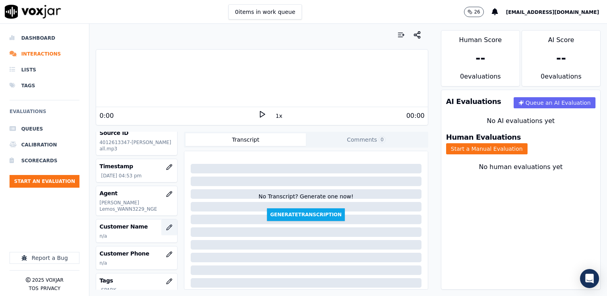
click at [166, 224] on icon "button" at bounding box center [169, 227] width 6 height 6
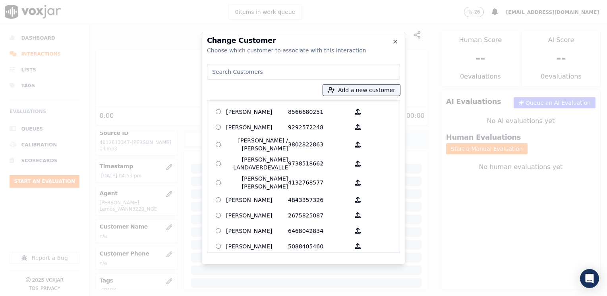
click at [282, 77] on input at bounding box center [303, 72] width 193 height 16
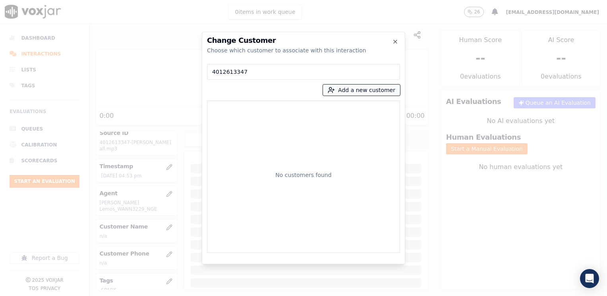
type input "4012613347"
click at [374, 91] on button "Add a new customer" at bounding box center [361, 90] width 77 height 11
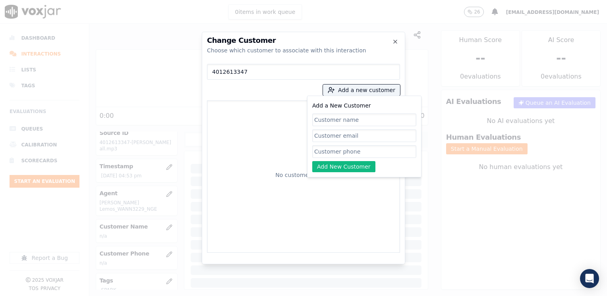
click at [349, 148] on input "Add a New Customer" at bounding box center [364, 151] width 104 height 13
paste input "4012613347"
type input "4012613347"
click at [348, 117] on input "Add a New Customer" at bounding box center [364, 120] width 104 height 13
paste input "[PERSON_NAME]"
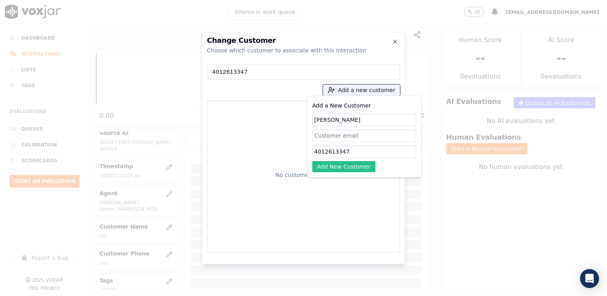
type input "[PERSON_NAME]"
click at [345, 164] on button "Add New Customer" at bounding box center [343, 166] width 63 height 11
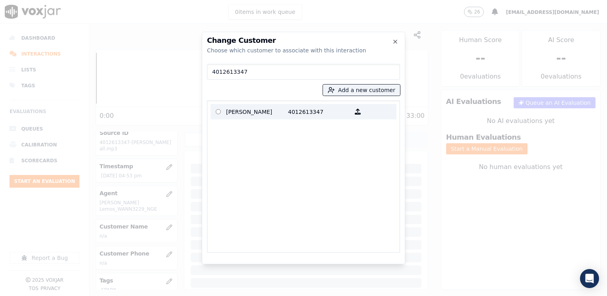
click at [293, 110] on p "4012613347" at bounding box center [319, 112] width 62 height 12
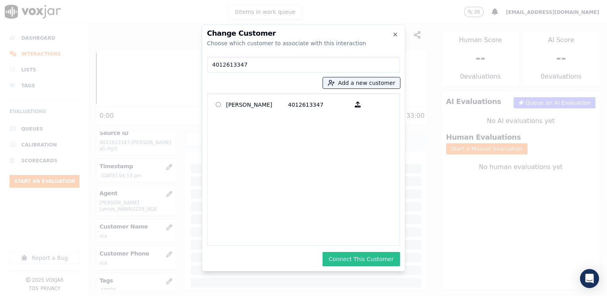
click at [386, 259] on button "Connect This Customer" at bounding box center [360, 259] width 77 height 14
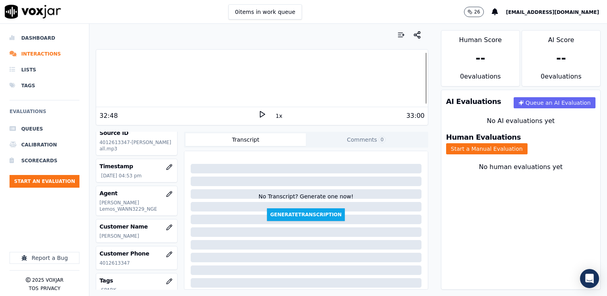
click at [545, 135] on div "Human Evaluations Start a Manual Evaluation" at bounding box center [520, 144] width 159 height 30
click at [527, 143] on button "Start a Manual Evaluation" at bounding box center [486, 148] width 81 height 11
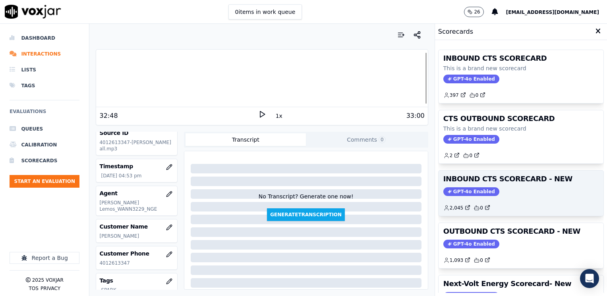
click at [453, 191] on span "GPT-4o Enabled" at bounding box center [471, 191] width 56 height 9
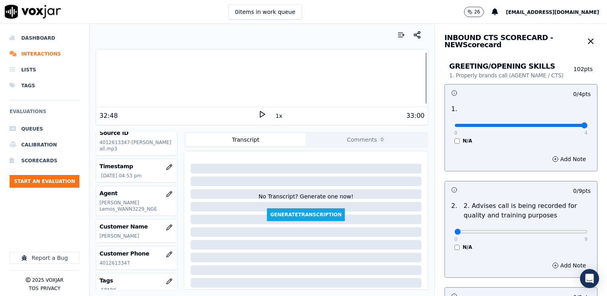
drag, startPoint x: 449, startPoint y: 123, endPoint x: 604, endPoint y: 128, distance: 155.3
type input "4"
click at [587, 125] on input "range" at bounding box center [520, 125] width 133 height 3
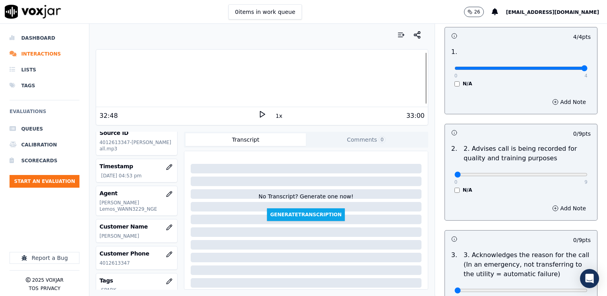
scroll to position [119, 0]
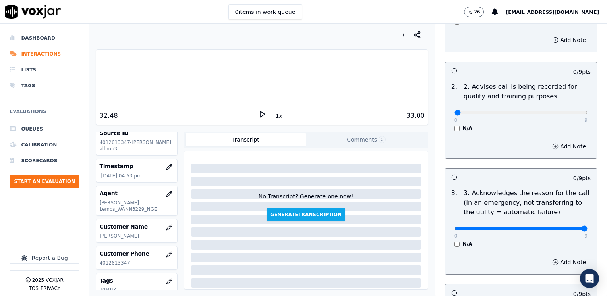
drag, startPoint x: 449, startPoint y: 228, endPoint x: 608, endPoint y: 234, distance: 158.5
type input "9"
click at [587, 230] on input "range" at bounding box center [520, 228] width 133 height 3
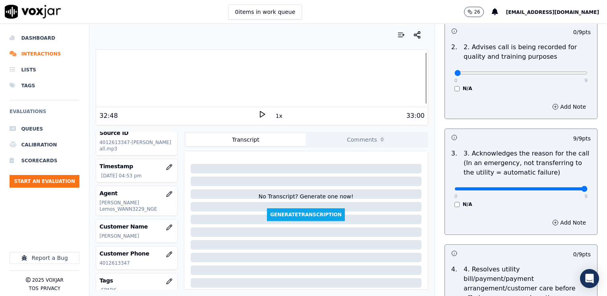
scroll to position [199, 0]
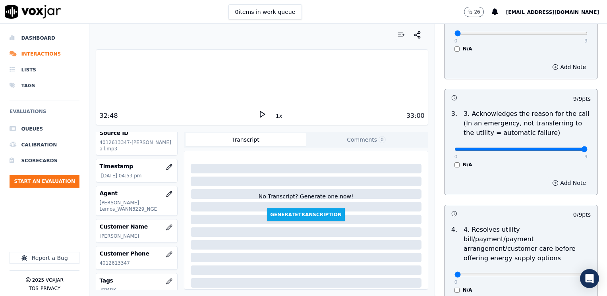
click at [559, 182] on button "Add Note" at bounding box center [568, 182] width 43 height 11
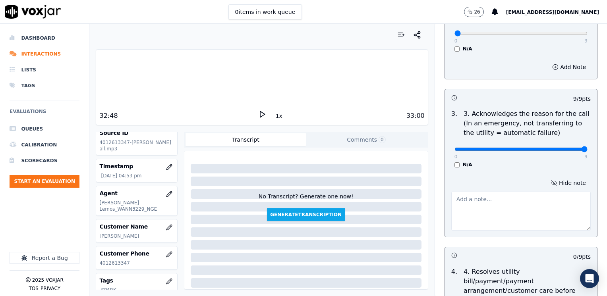
click at [492, 212] on textarea at bounding box center [520, 211] width 139 height 39
drag, startPoint x: 559, startPoint y: 210, endPoint x: 409, endPoint y: 195, distance: 150.8
click at [409, 195] on div "Your browser does not support the audio element. 32:48 1x 33:00 Voxjar ID d9a24…" at bounding box center [347, 160] width 517 height 272
type textarea "Cx opened his services some days ago, and wants to know if everything is alread…"
click at [524, 210] on textarea "Cx opened his services some days ago, and wants to know if everything is alread…" at bounding box center [520, 211] width 139 height 39
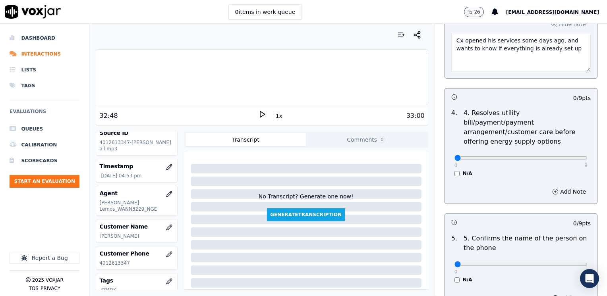
scroll to position [437, 0]
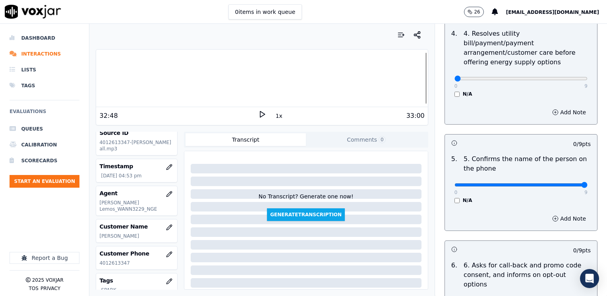
drag, startPoint x: 449, startPoint y: 174, endPoint x: 608, endPoint y: 174, distance: 158.8
type input "9"
click at [587, 183] on input "range" at bounding box center [520, 184] width 133 height 3
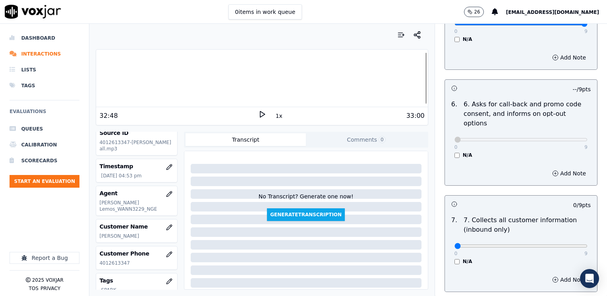
scroll to position [635, 0]
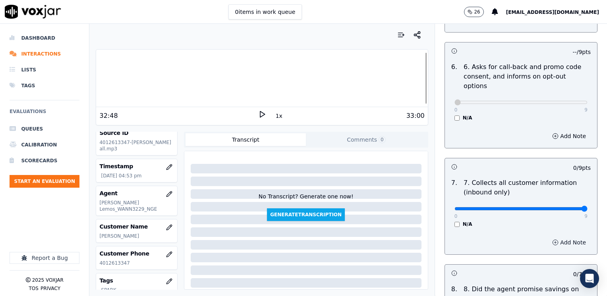
drag, startPoint x: 450, startPoint y: 190, endPoint x: 545, endPoint y: 219, distance: 98.7
type input "9"
click at [587, 207] on input "range" at bounding box center [520, 208] width 133 height 3
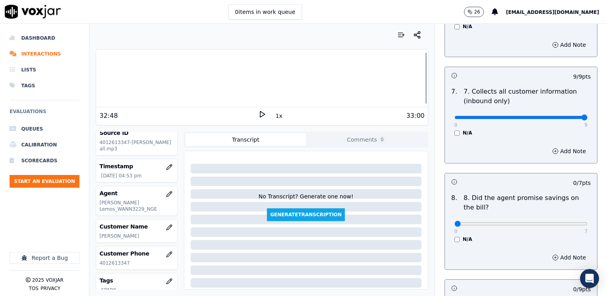
scroll to position [794, 0]
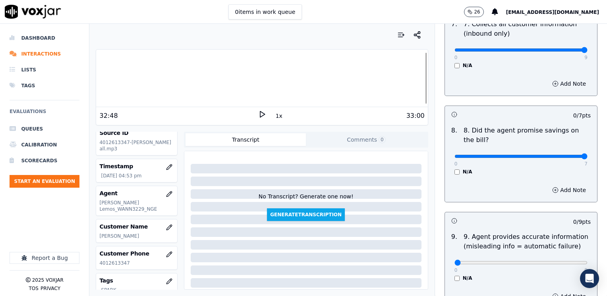
drag, startPoint x: 447, startPoint y: 134, endPoint x: 608, endPoint y: 144, distance: 161.1
type input "7"
click at [587, 155] on input "range" at bounding box center [520, 156] width 133 height 3
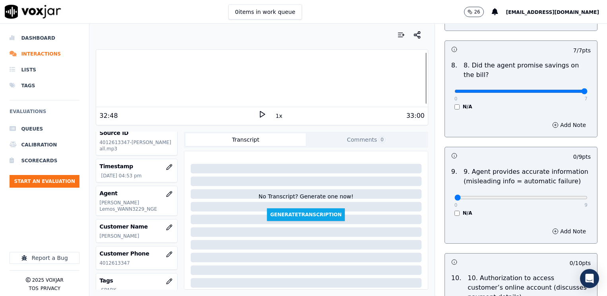
scroll to position [873, 0]
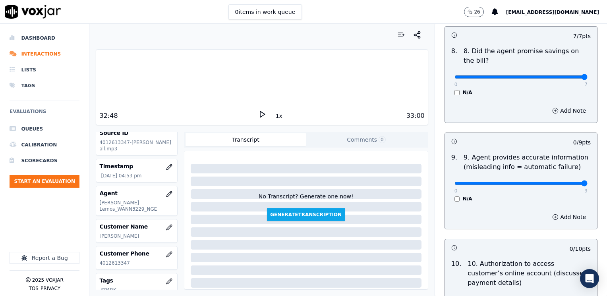
drag, startPoint x: 451, startPoint y: 164, endPoint x: 608, endPoint y: 171, distance: 157.3
type input "9"
click at [587, 182] on input "range" at bounding box center [520, 183] width 133 height 3
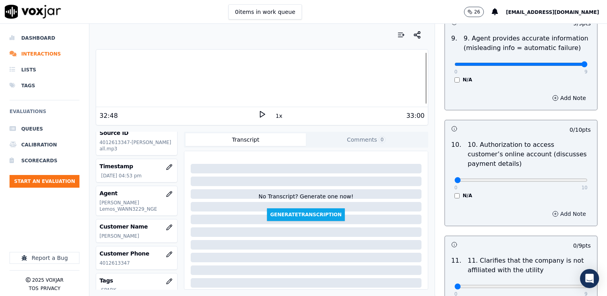
click at [556, 208] on button "Add Note" at bounding box center [568, 213] width 43 height 11
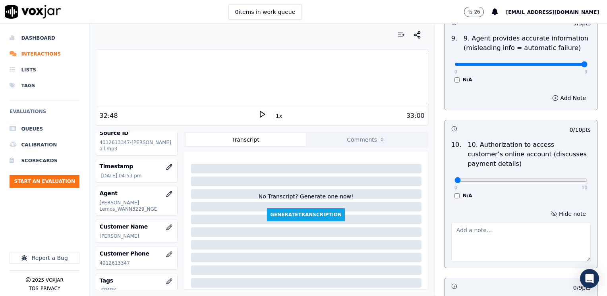
click at [487, 223] on textarea at bounding box center [520, 242] width 139 height 39
type textarea "Does not ask authorization to access cx online account"
click at [507, 169] on div "0 10 N/A" at bounding box center [521, 184] width 146 height 30
type input "5"
click at [509, 179] on input "range" at bounding box center [520, 180] width 133 height 3
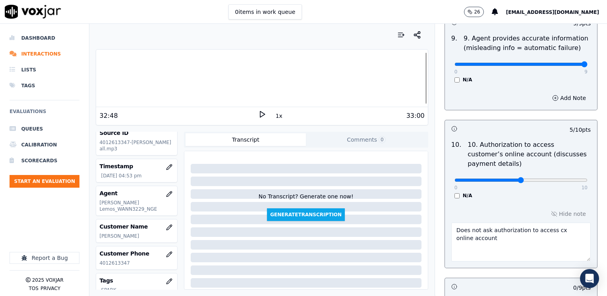
drag, startPoint x: 478, startPoint y: 224, endPoint x: 430, endPoint y: 207, distance: 50.5
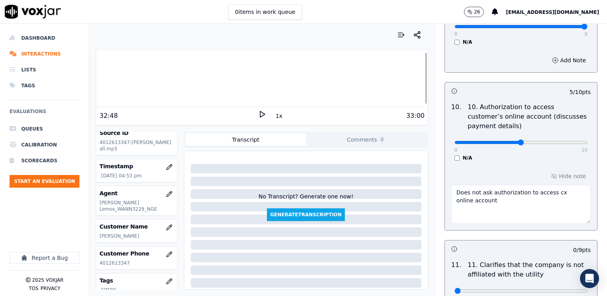
scroll to position [1112, 0]
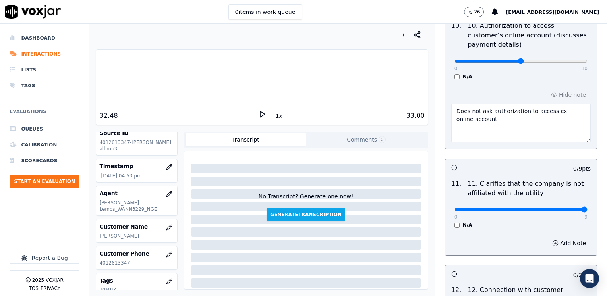
drag, startPoint x: 450, startPoint y: 189, endPoint x: 608, endPoint y: 183, distance: 158.1
type input "9"
click at [587, 208] on input "range" at bounding box center [520, 209] width 133 height 3
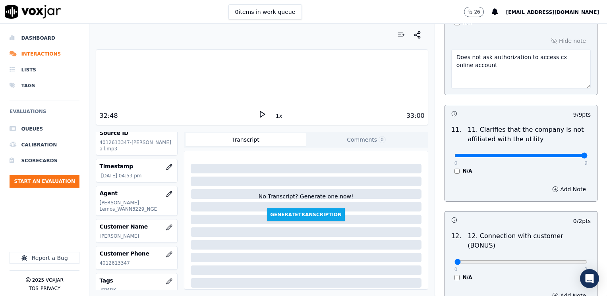
scroll to position [1231, 0]
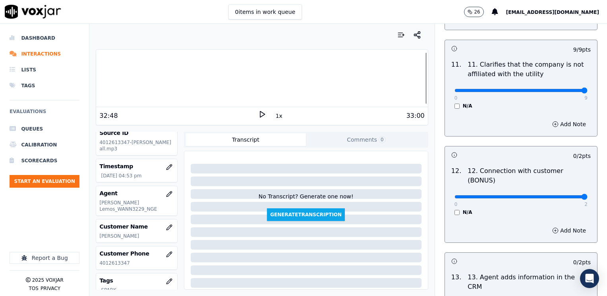
drag, startPoint x: 451, startPoint y: 168, endPoint x: 606, endPoint y: 165, distance: 154.9
type input "2"
click at [587, 195] on input "range" at bounding box center [520, 196] width 133 height 3
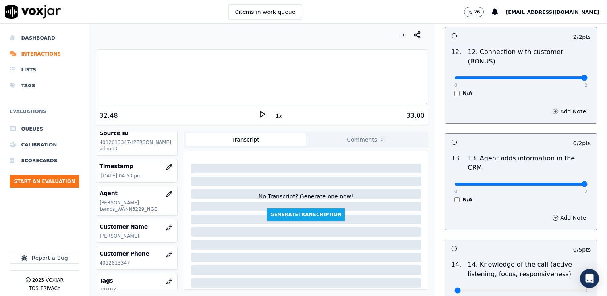
drag, startPoint x: 451, startPoint y: 145, endPoint x: 606, endPoint y: 142, distance: 155.3
type input "2"
click at [587, 183] on input "range" at bounding box center [520, 184] width 133 height 3
drag, startPoint x: 453, startPoint y: 250, endPoint x: 606, endPoint y: 237, distance: 154.2
type input "5"
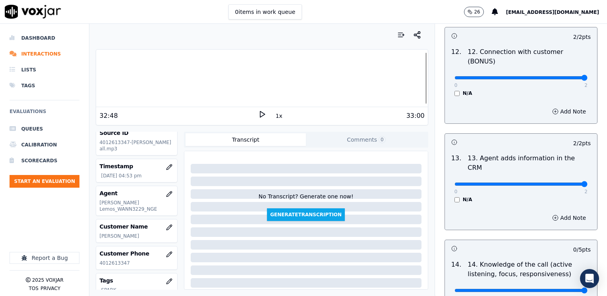
click at [587, 289] on input "range" at bounding box center [520, 290] width 133 height 3
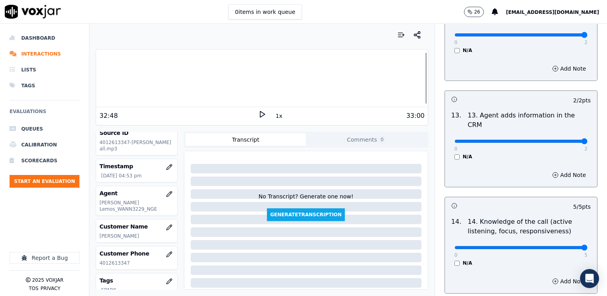
scroll to position [1415, 0]
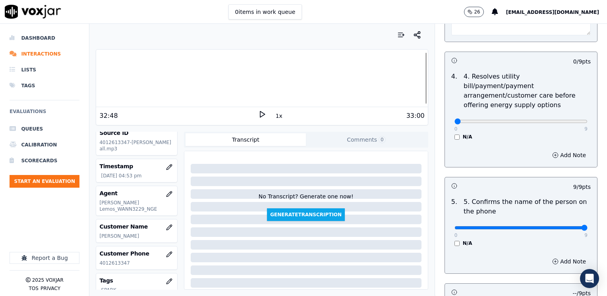
scroll to position [303, 0]
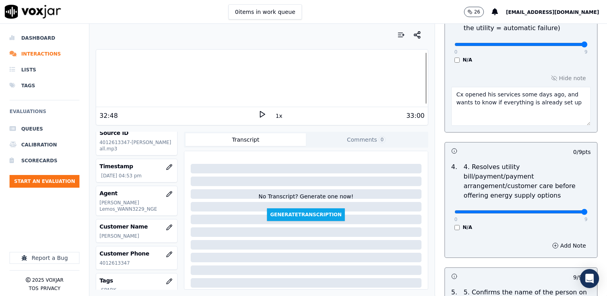
drag, startPoint x: 449, startPoint y: 199, endPoint x: 608, endPoint y: 210, distance: 159.2
type input "9"
click at [587, 210] on input "range" at bounding box center [520, 211] width 133 height 3
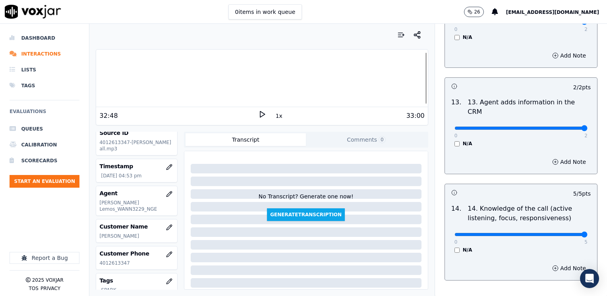
scroll to position [1415, 0]
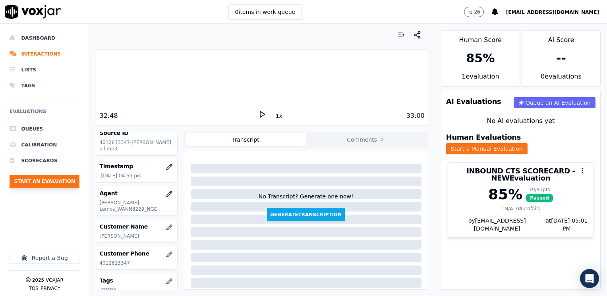
click at [49, 182] on button "Start an Evaluation" at bounding box center [45, 181] width 70 height 13
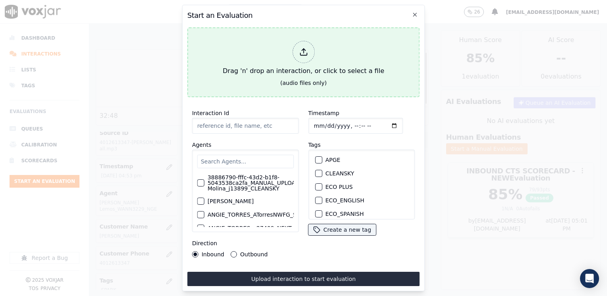
click at [300, 53] on div at bounding box center [303, 52] width 22 height 22
type input "20250915-155412_8572669455-[PERSON_NAME] all.mp3"
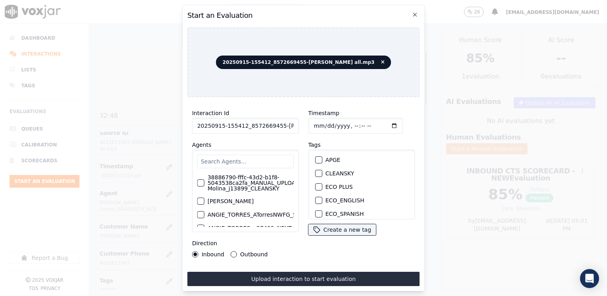
click at [257, 156] on input "text" at bounding box center [245, 161] width 96 height 13
type input "m"
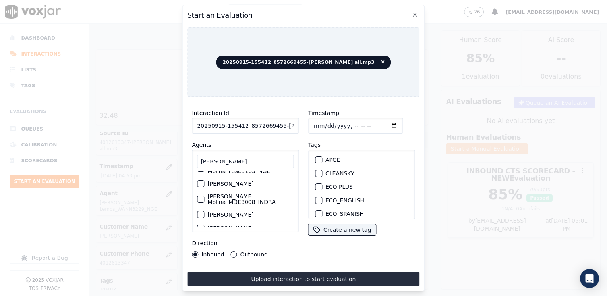
type input "[PERSON_NAME]"
click at [235, 181] on label "[PERSON_NAME]" at bounding box center [230, 184] width 46 height 6
click at [204, 180] on button "[PERSON_NAME]" at bounding box center [200, 183] width 7 height 7
click at [315, 179] on div "button" at bounding box center [318, 182] width 6 height 6
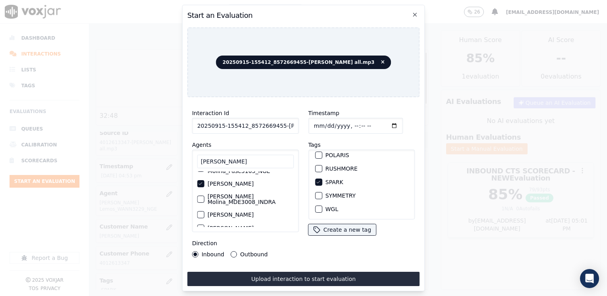
click at [381, 121] on input "Timestamp" at bounding box center [355, 126] width 94 height 16
type input "[DATE]T17:02"
click at [232, 251] on button "Outbound" at bounding box center [234, 254] width 6 height 6
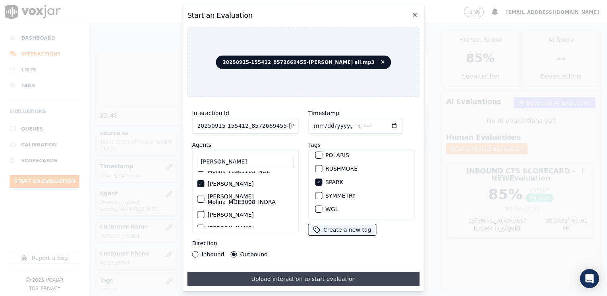
click at [283, 272] on button "Upload interaction to start evaluation" at bounding box center [303, 279] width 232 height 14
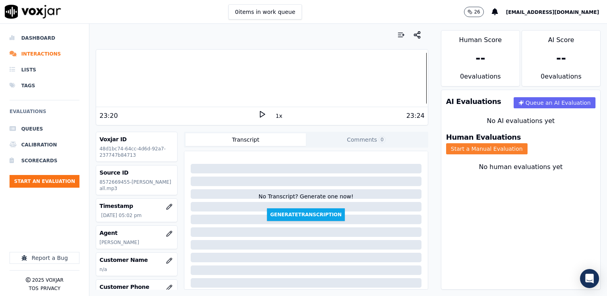
click at [526, 143] on button "Start a Manual Evaluation" at bounding box center [486, 148] width 81 height 11
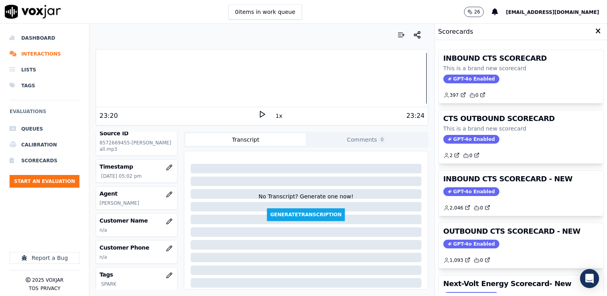
scroll to position [40, 0]
click at [166, 224] on icon "button" at bounding box center [169, 221] width 6 height 6
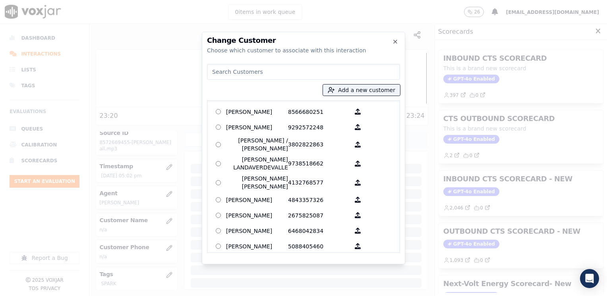
click at [245, 75] on input at bounding box center [303, 72] width 193 height 16
paste input "8572669455"
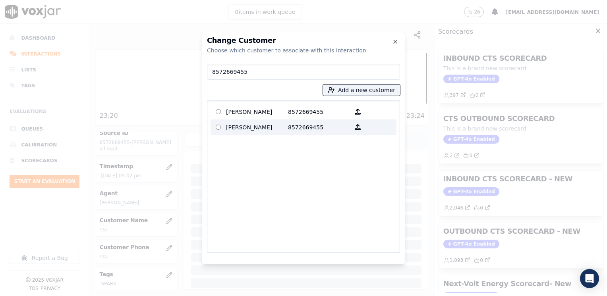
type input "8572669455"
click at [283, 131] on p "[PERSON_NAME]" at bounding box center [257, 127] width 62 height 12
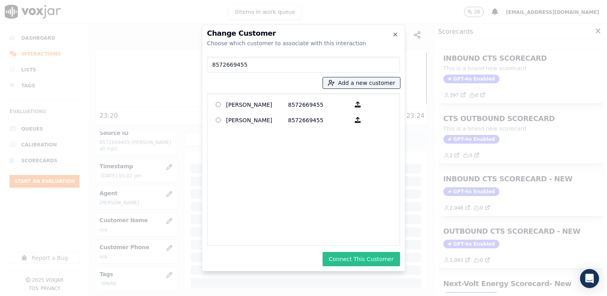
click at [370, 254] on button "Connect This Customer" at bounding box center [360, 259] width 77 height 14
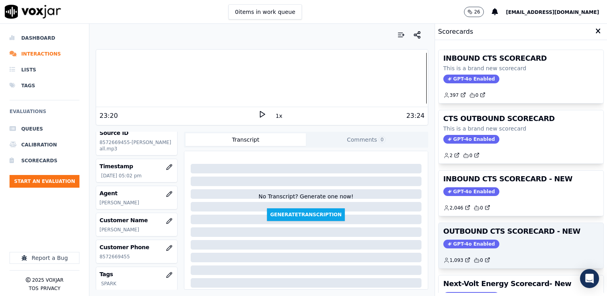
click at [465, 240] on span "GPT-4o Enabled" at bounding box center [471, 244] width 56 height 9
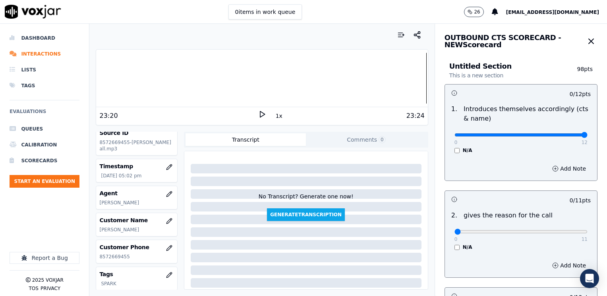
drag, startPoint x: 450, startPoint y: 136, endPoint x: 608, endPoint y: 135, distance: 158.0
type input "12"
click at [587, 135] on input "range" at bounding box center [520, 134] width 133 height 3
drag, startPoint x: 447, startPoint y: 230, endPoint x: 601, endPoint y: 227, distance: 154.9
type input "11"
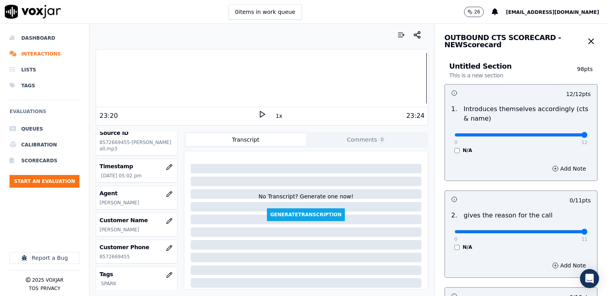
click at [587, 230] on input "range" at bounding box center [520, 231] width 133 height 3
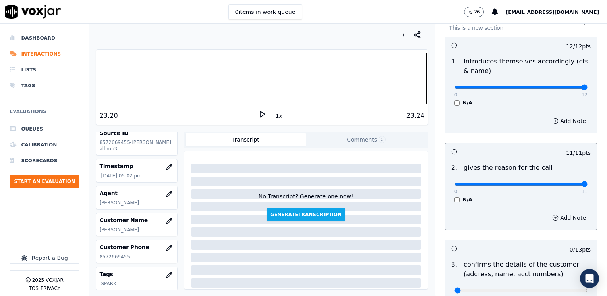
scroll to position [119, 0]
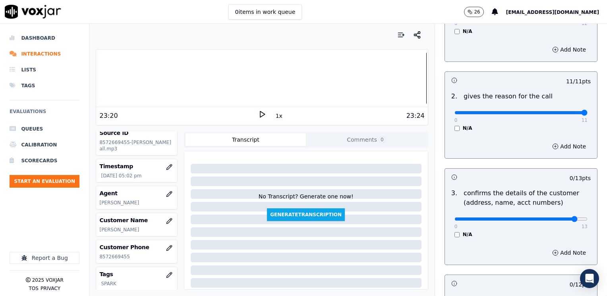
type input "12"
click at [555, 218] on input "range" at bounding box center [520, 219] width 133 height 3
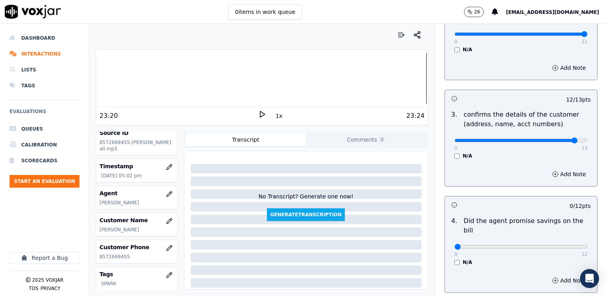
scroll to position [199, 0]
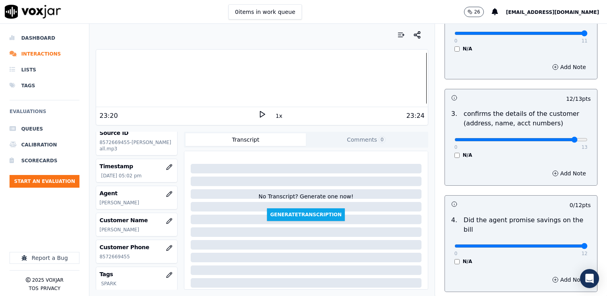
drag, startPoint x: 449, startPoint y: 237, endPoint x: 608, endPoint y: 234, distance: 158.4
type input "12"
click at [587, 245] on input "range" at bounding box center [520, 246] width 133 height 3
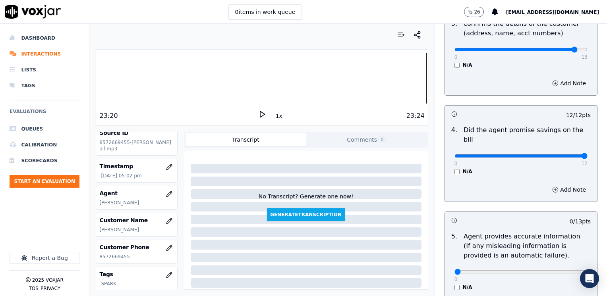
scroll to position [318, 0]
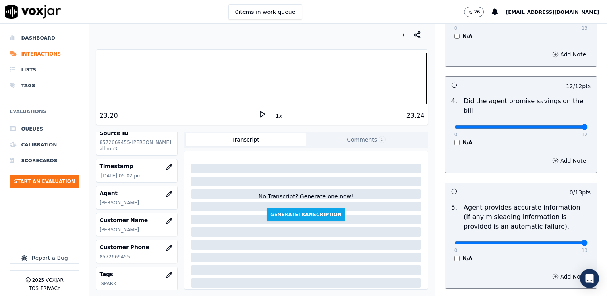
drag, startPoint x: 447, startPoint y: 232, endPoint x: 608, endPoint y: 232, distance: 160.4
type input "13"
click at [587, 241] on input "range" at bounding box center [520, 242] width 133 height 3
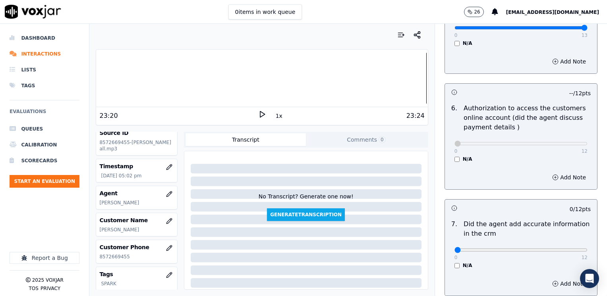
scroll to position [556, 0]
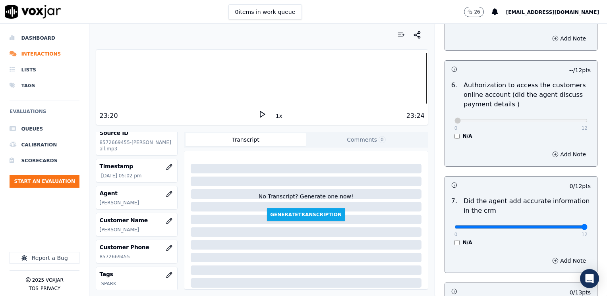
drag, startPoint x: 450, startPoint y: 219, endPoint x: 608, endPoint y: 218, distance: 158.0
type input "12"
click at [587, 226] on input "range" at bounding box center [520, 227] width 133 height 3
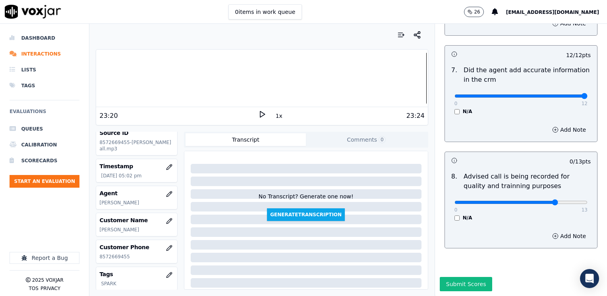
type input "10"
click at [536, 201] on input "range" at bounding box center [520, 202] width 133 height 3
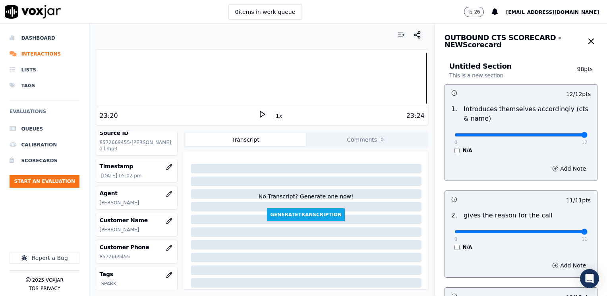
scroll to position [159, 0]
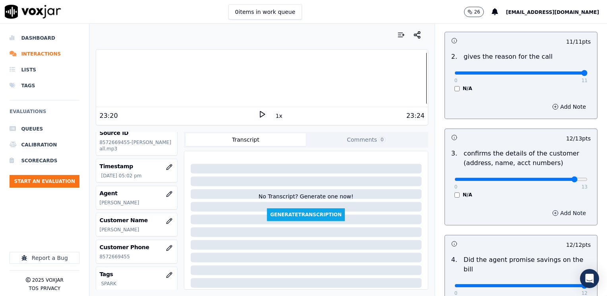
click at [549, 213] on button "Add Note" at bounding box center [568, 213] width 43 height 11
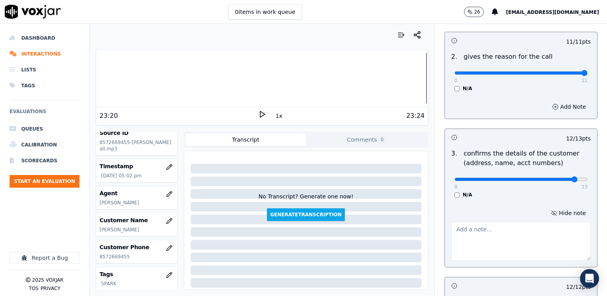
click at [483, 244] on textarea at bounding box center [520, 241] width 139 height 39
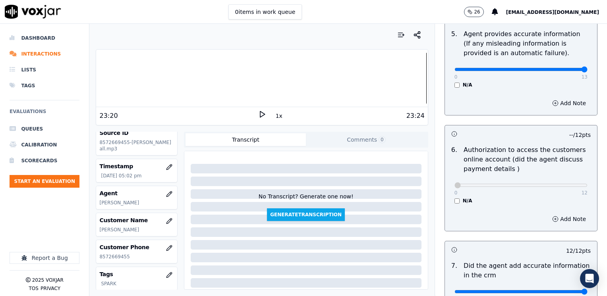
scroll to position [736, 0]
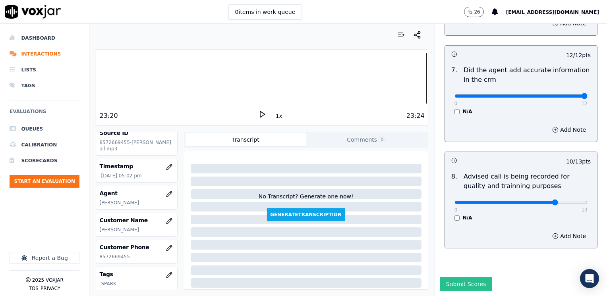
type textarea "Make sure to confirm full service address and the name as it appears on the bil…"
click at [462, 277] on button "Submit Scores" at bounding box center [465, 284] width 53 height 14
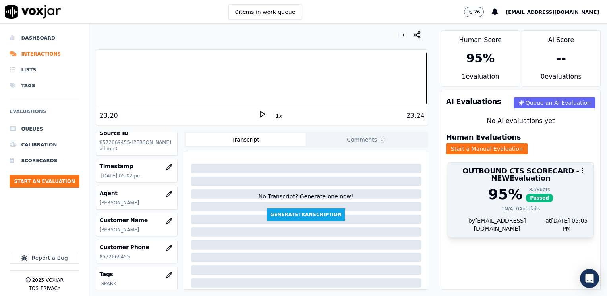
click at [529, 194] on span "Passed" at bounding box center [539, 198] width 28 height 9
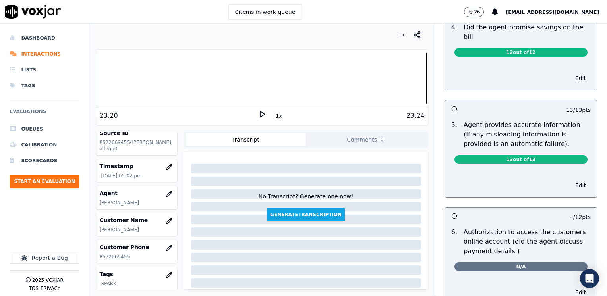
scroll to position [487, 0]
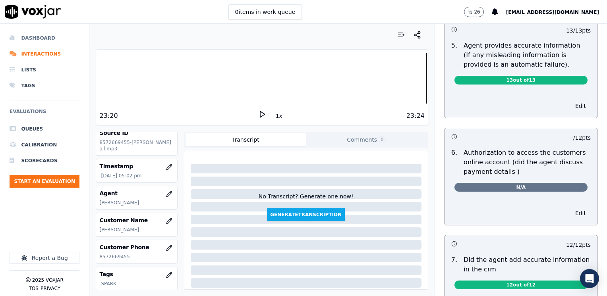
click at [52, 34] on li "Dashboard" at bounding box center [45, 38] width 70 height 16
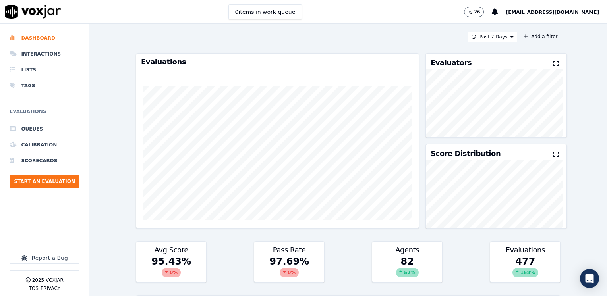
click at [553, 64] on icon at bounding box center [556, 63] width 6 height 6
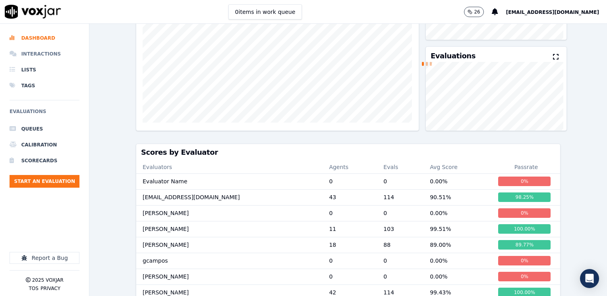
scroll to position [82, 0]
